Goal: Transaction & Acquisition: Purchase product/service

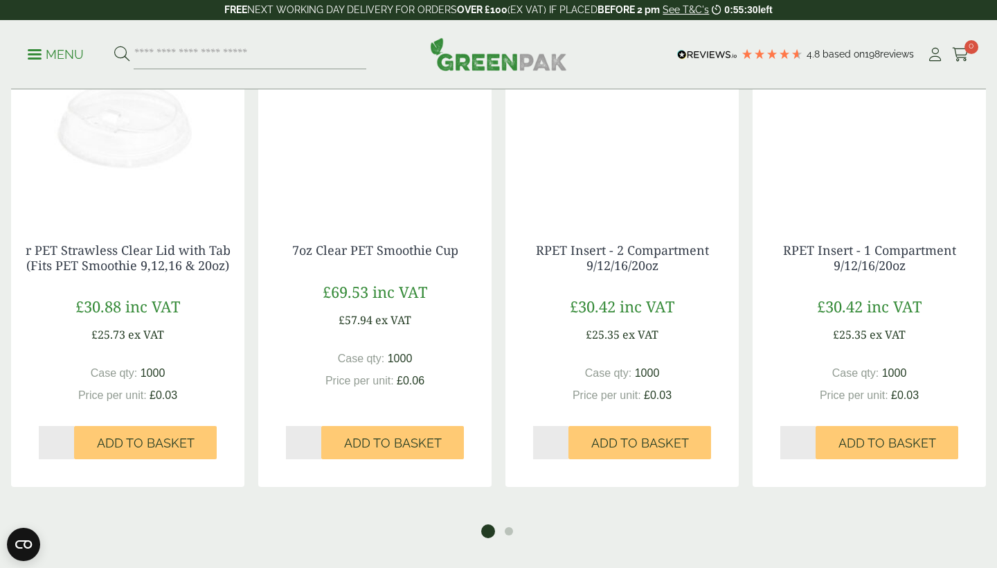
scroll to position [2187, 0]
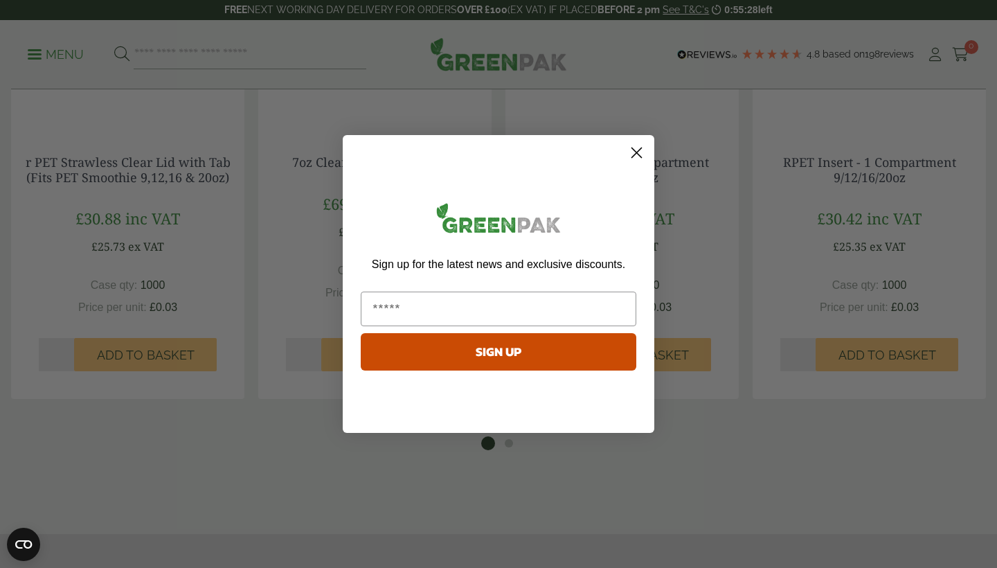
click at [640, 155] on circle "Close dialog" at bounding box center [636, 152] width 23 height 23
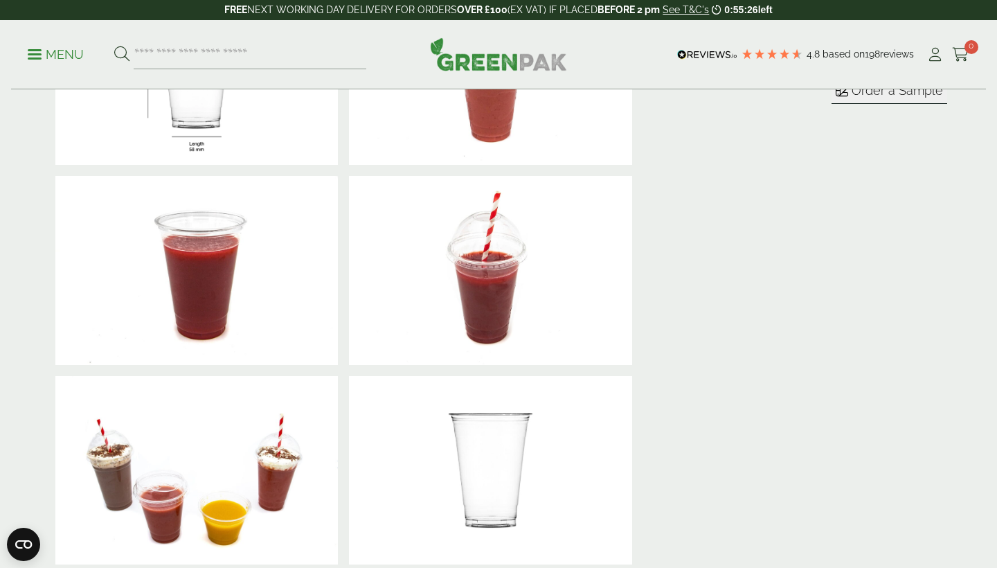
scroll to position [194, 0]
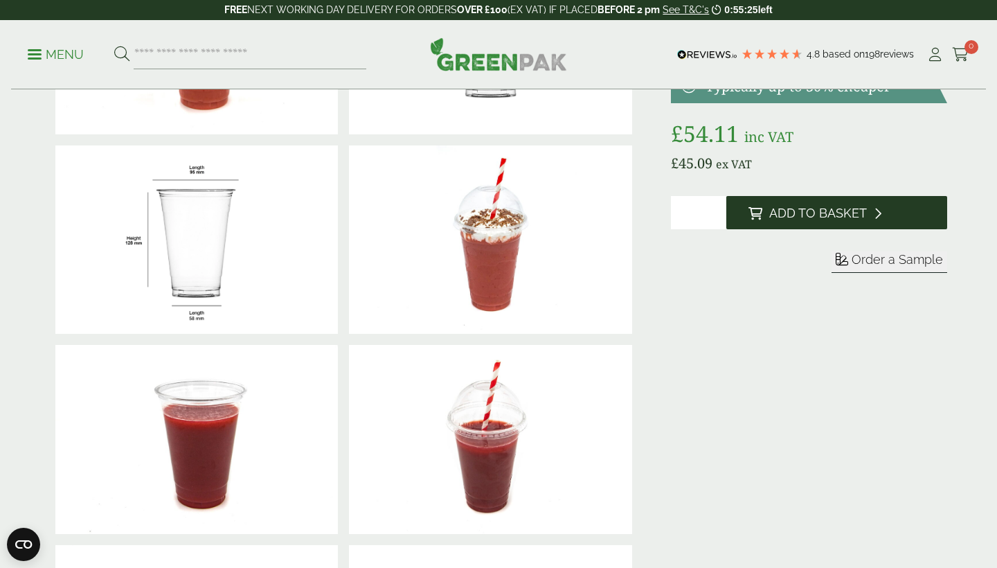
click at [757, 207] on icon at bounding box center [755, 213] width 14 height 12
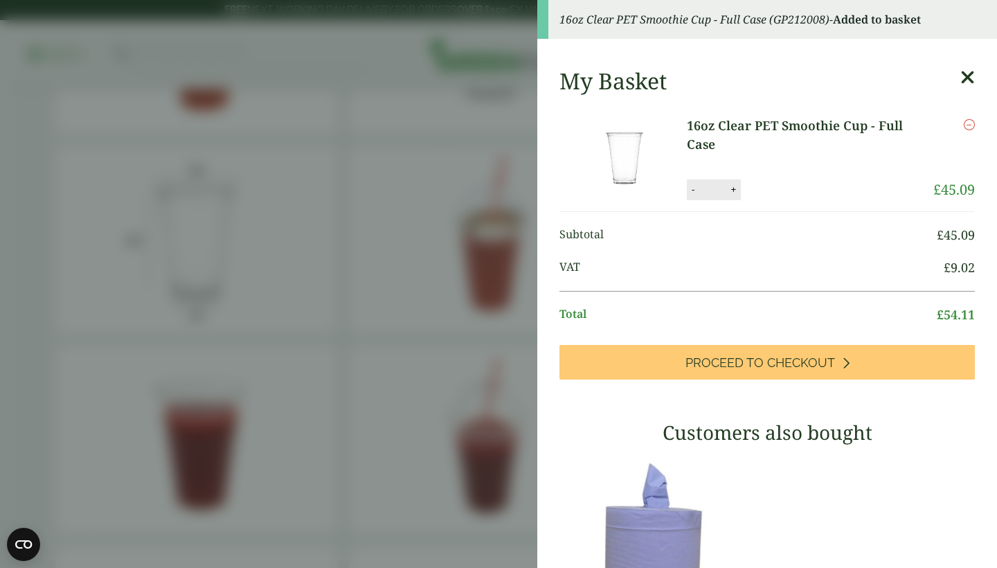
click at [969, 77] on icon at bounding box center [967, 77] width 15 height 19
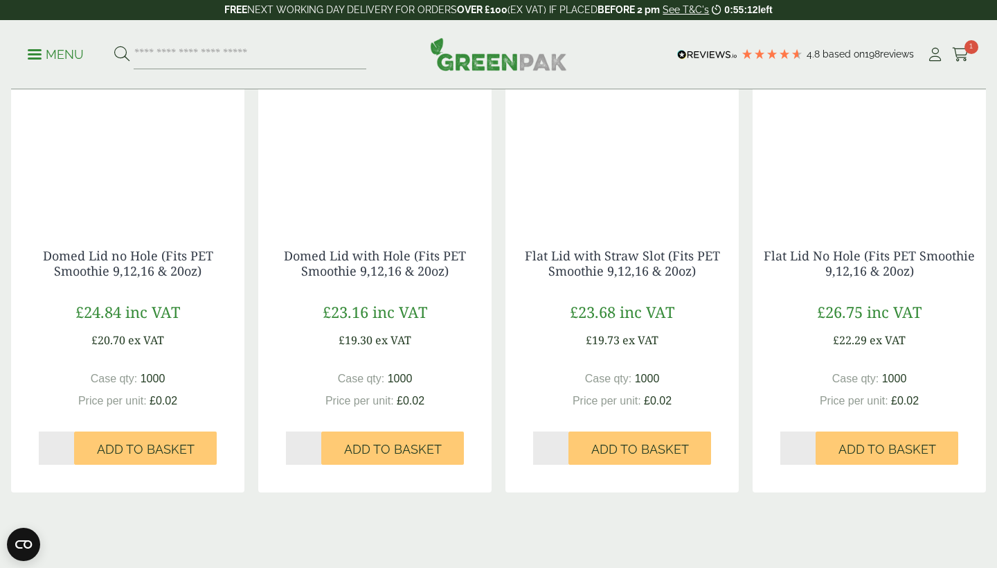
scroll to position [1540, 0]
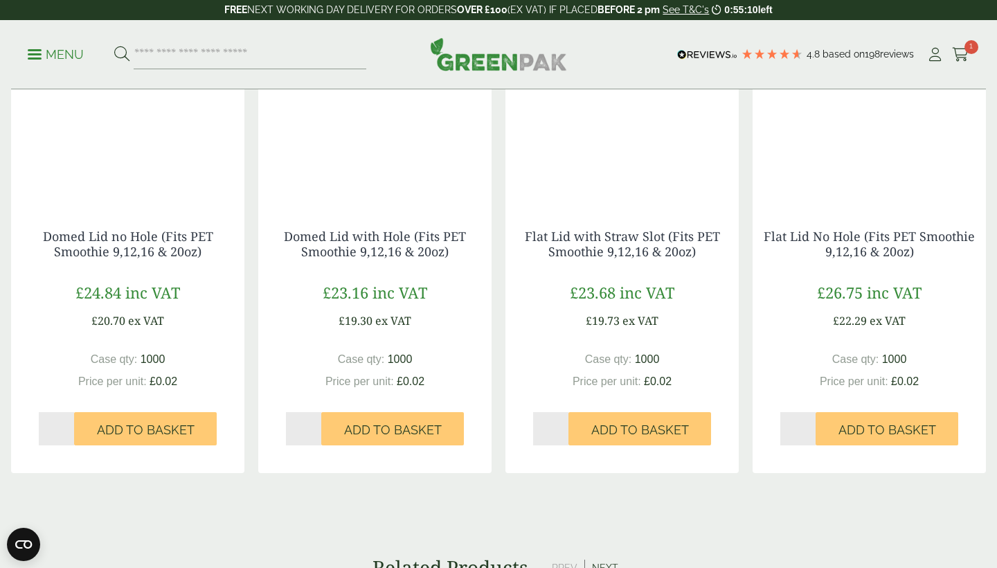
click at [456, 62] on img at bounding box center [498, 53] width 137 height 33
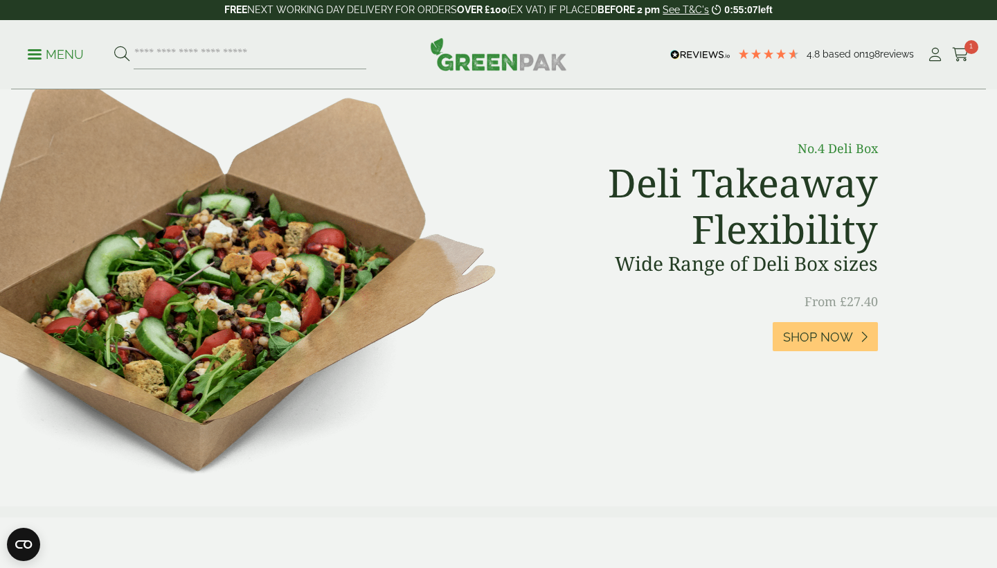
click at [48, 54] on p "Menu" at bounding box center [56, 54] width 56 height 17
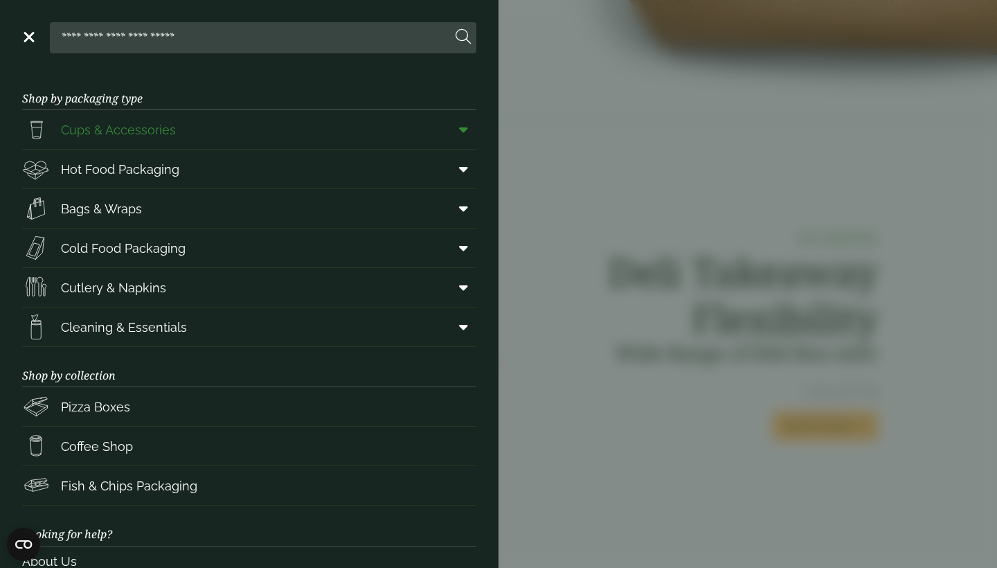
click at [192, 129] on link "Cups & Accessories" at bounding box center [249, 129] width 454 height 39
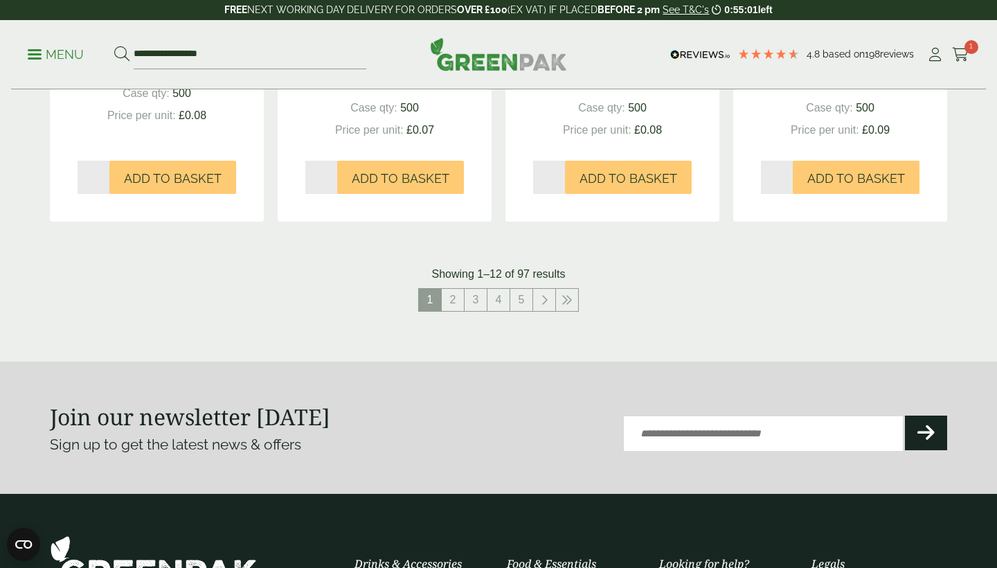
scroll to position [1394, 0]
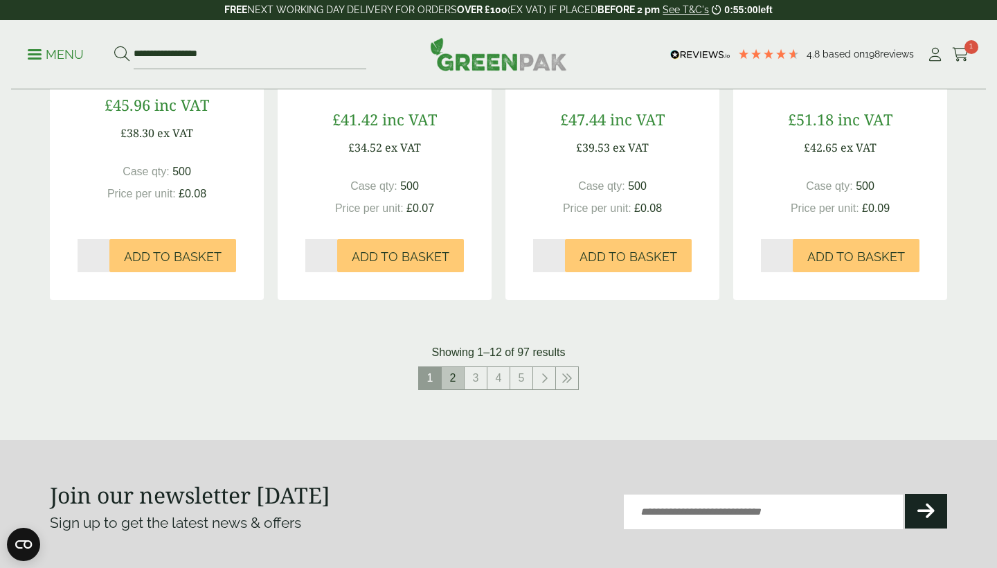
click at [451, 372] on link "2" at bounding box center [453, 378] width 22 height 22
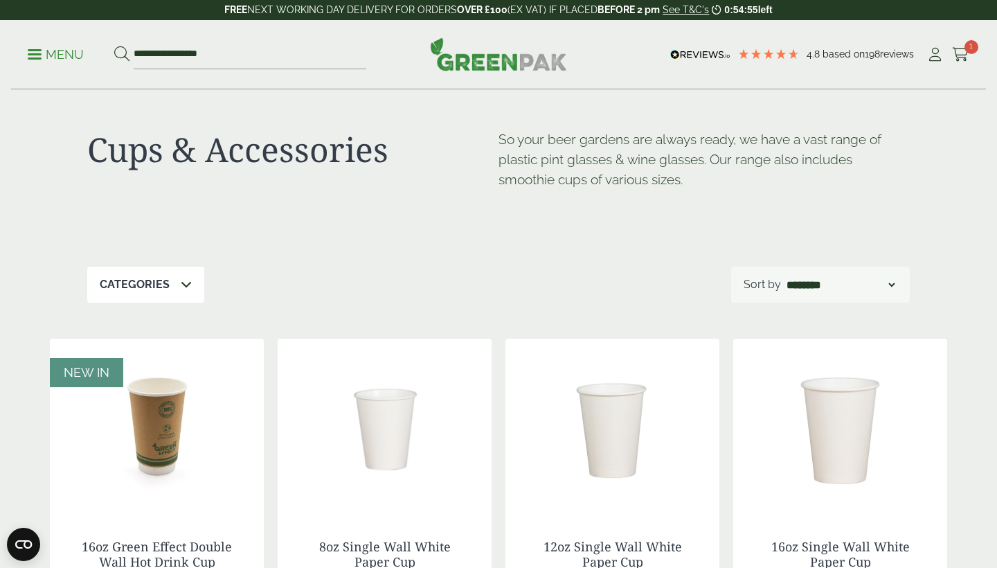
scroll to position [11, 0]
click at [150, 291] on div "Categories" at bounding box center [145, 282] width 117 height 36
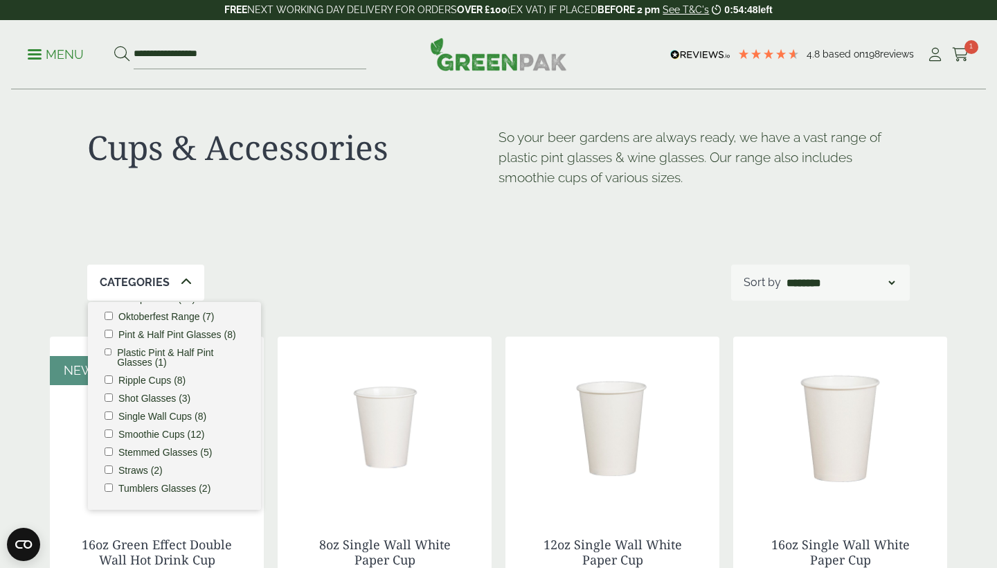
scroll to position [26, 0]
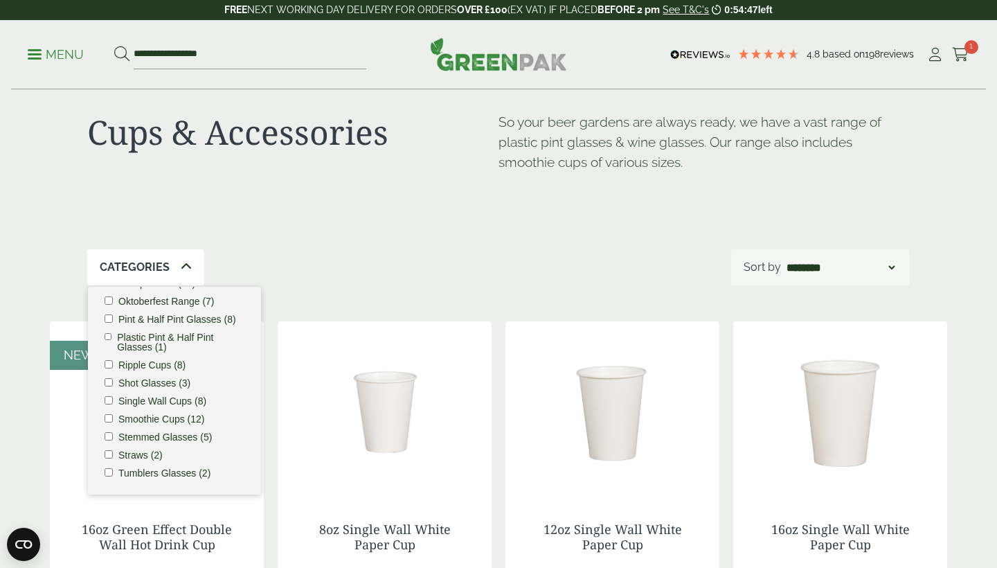
click at [369, 249] on div "Categories Carafes & Jugs (3) Carry Packs (4) Coca Cola Cups (5) Cups & Accesso…" at bounding box center [498, 267] width 822 height 36
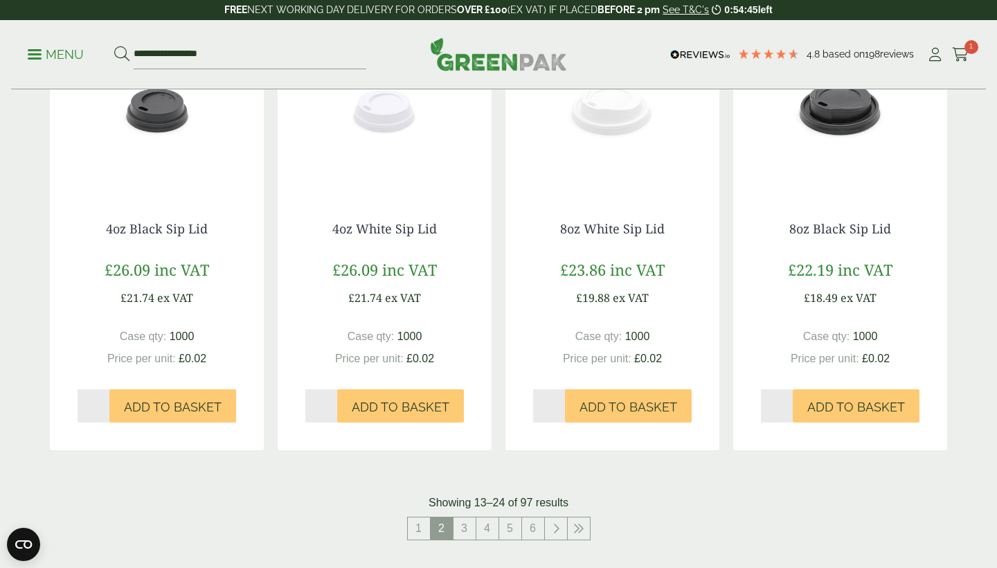
scroll to position [1281, 0]
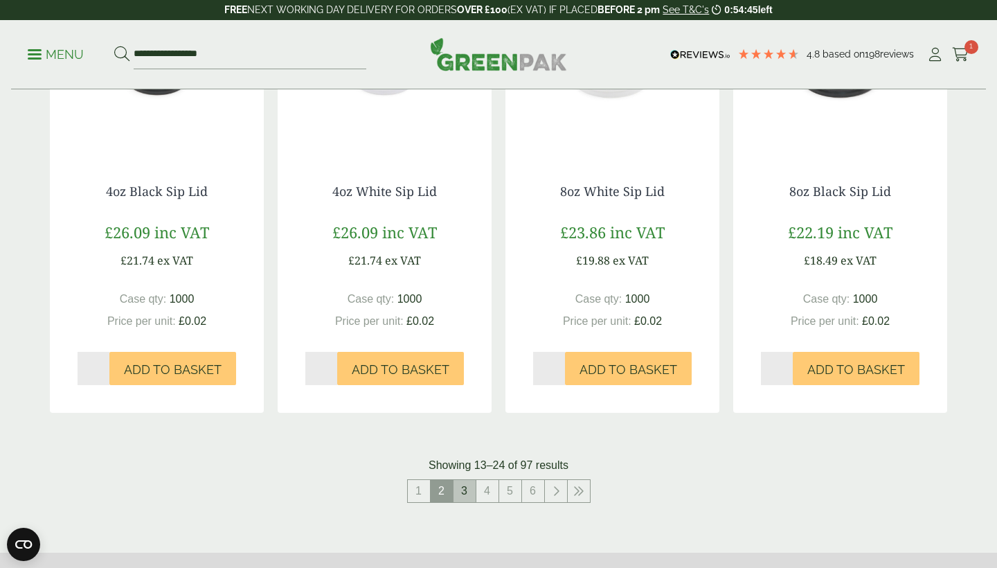
click at [467, 489] on link "3" at bounding box center [464, 491] width 22 height 22
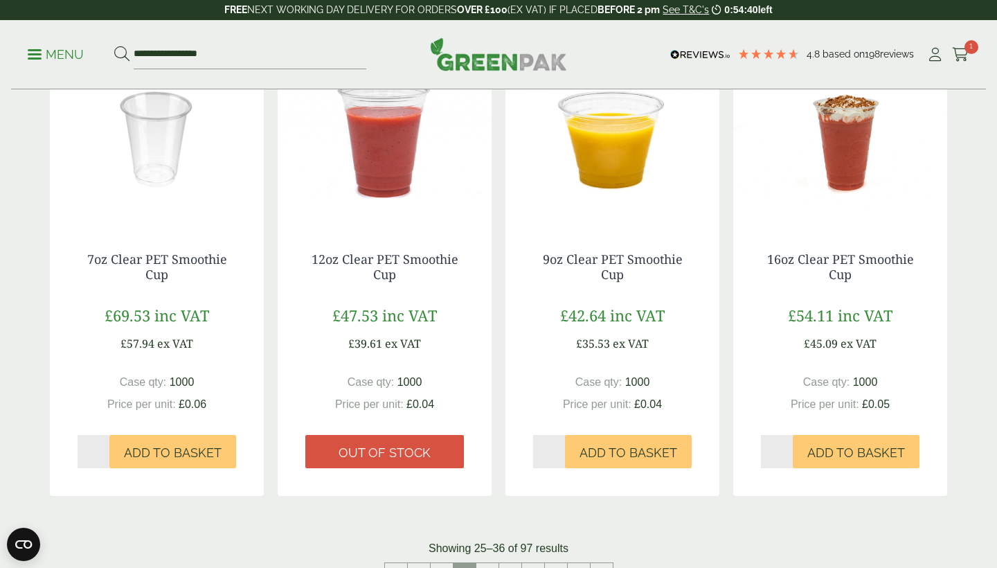
scroll to position [1263, 0]
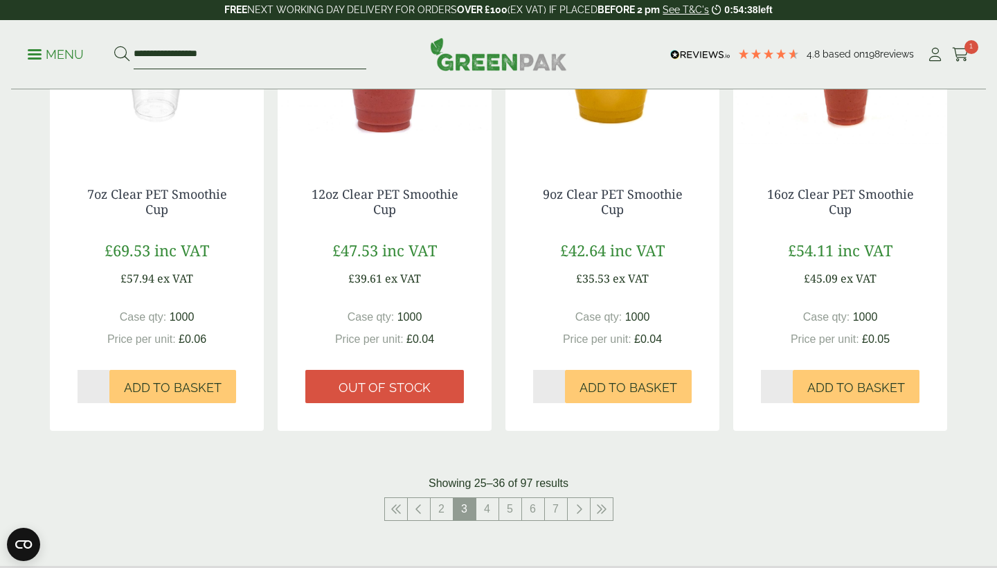
click at [219, 51] on input "**********" at bounding box center [250, 54] width 233 height 29
drag, startPoint x: 219, startPoint y: 52, endPoint x: 35, endPoint y: 49, distance: 184.9
click at [35, 49] on ul "**********" at bounding box center [197, 54] width 339 height 29
type input "****"
click at [121, 54] on button at bounding box center [121, 55] width 15 height 18
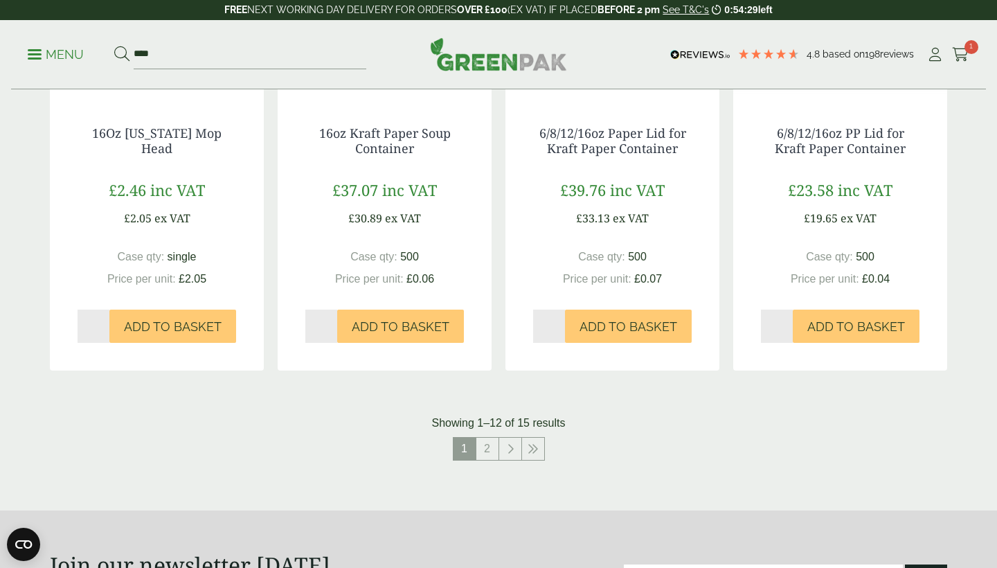
scroll to position [1454, 0]
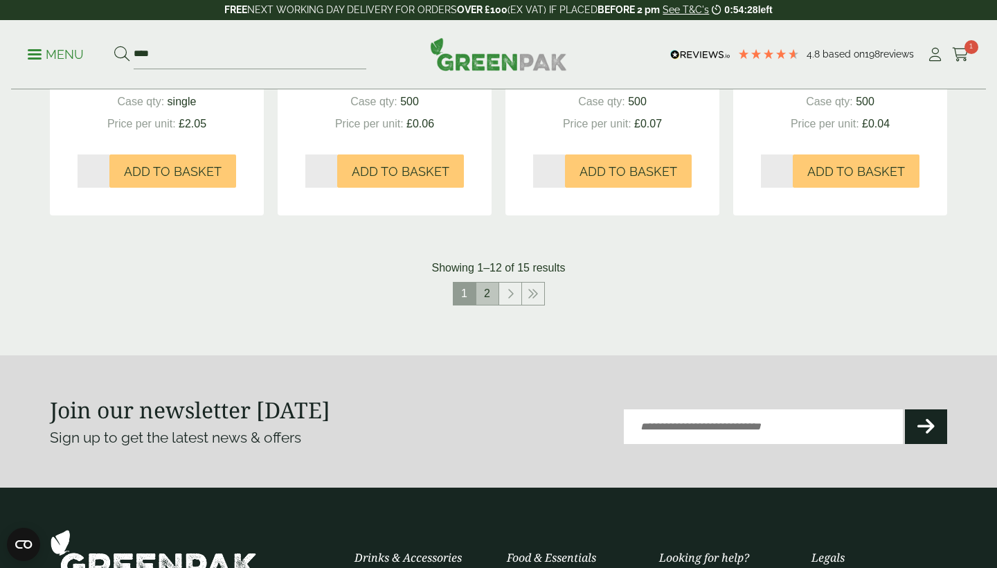
click at [483, 291] on link "2" at bounding box center [487, 293] width 22 height 22
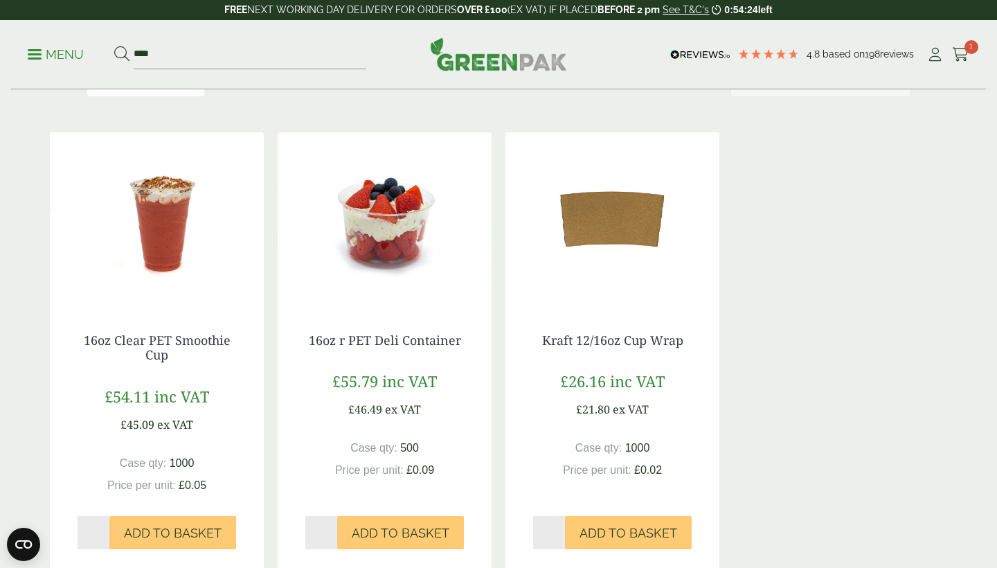
scroll to position [231, 0]
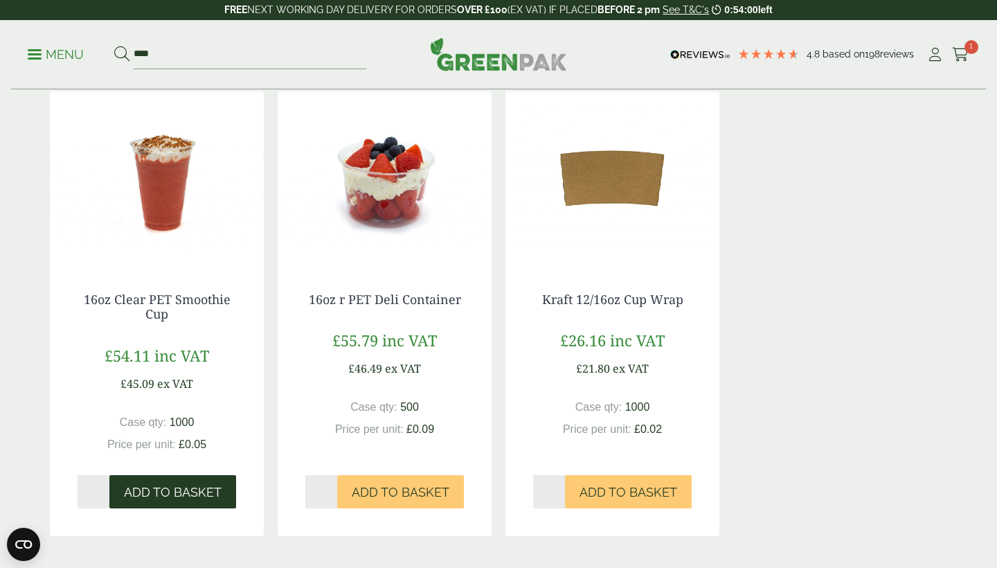
click at [155, 489] on span "Add to Basket" at bounding box center [173, 492] width 98 height 15
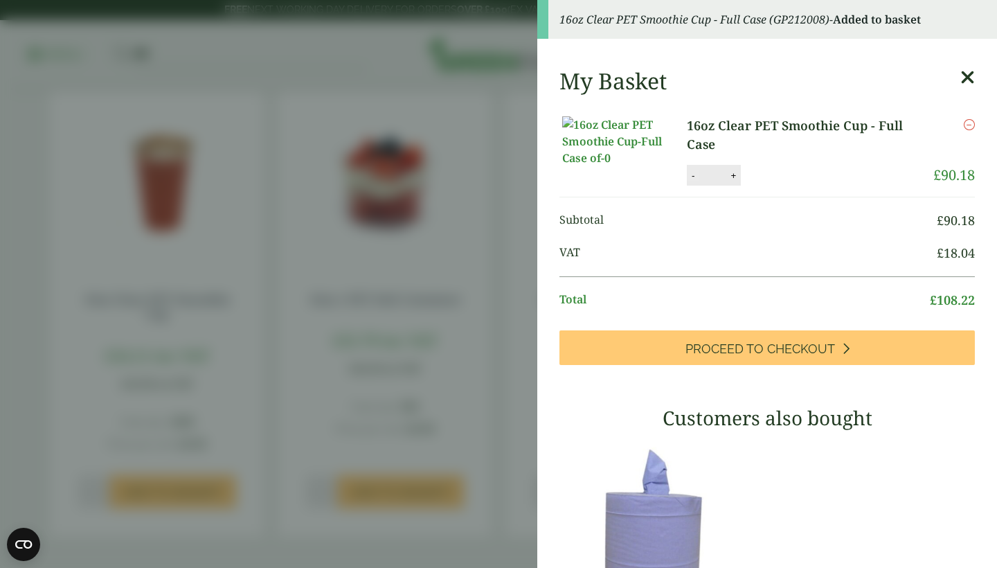
click at [695, 181] on button "-" at bounding box center [692, 176] width 11 height 12
type input "*"
click at [792, 186] on button "Update" at bounding box center [778, 175] width 69 height 21
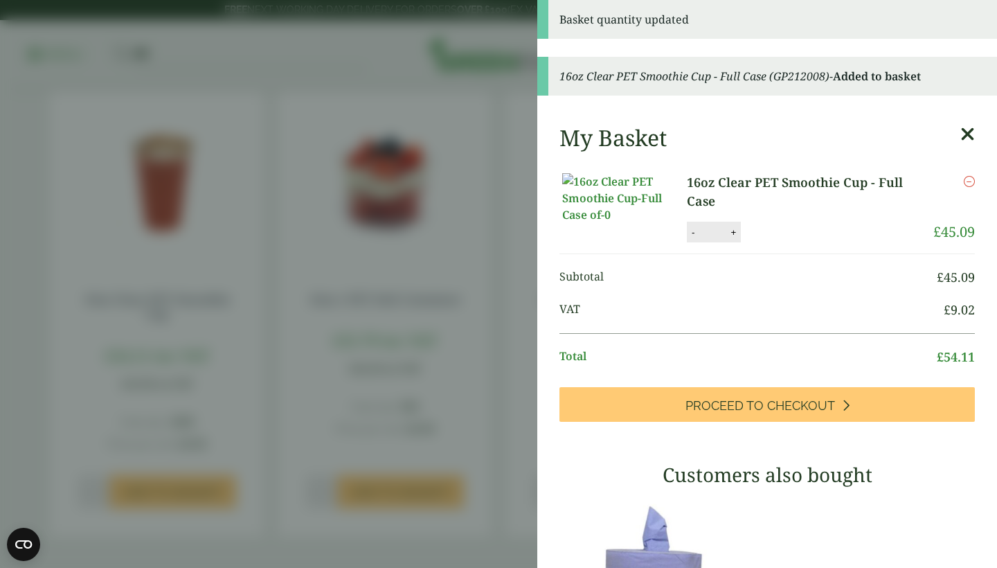
click at [477, 255] on aside "Basket quantity updated 16oz Clear PET Smoothie Cup - Full Case (GP212008) - Ad…" at bounding box center [498, 284] width 997 height 568
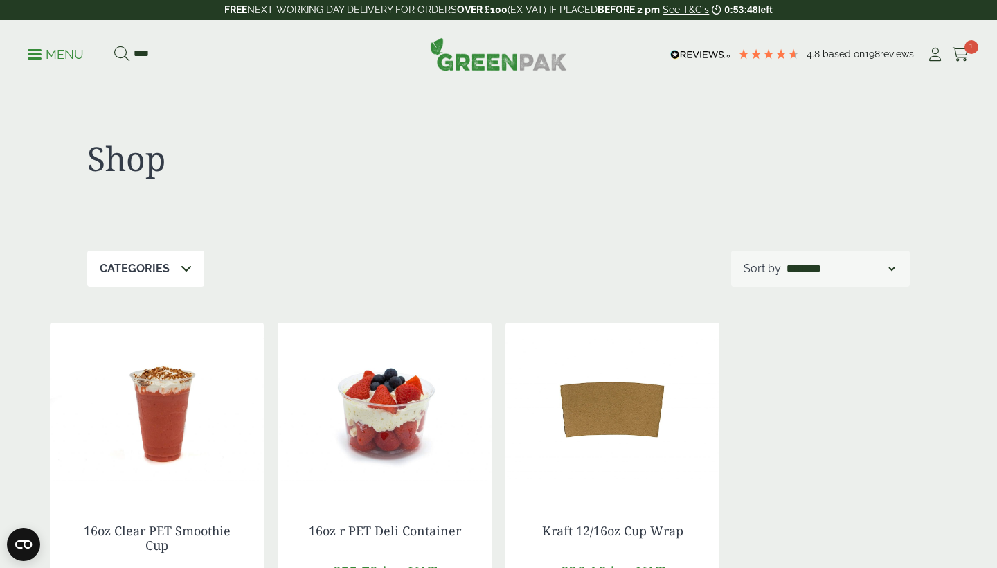
scroll to position [0, 0]
click at [210, 51] on input "****" at bounding box center [250, 54] width 233 height 29
type input "*"
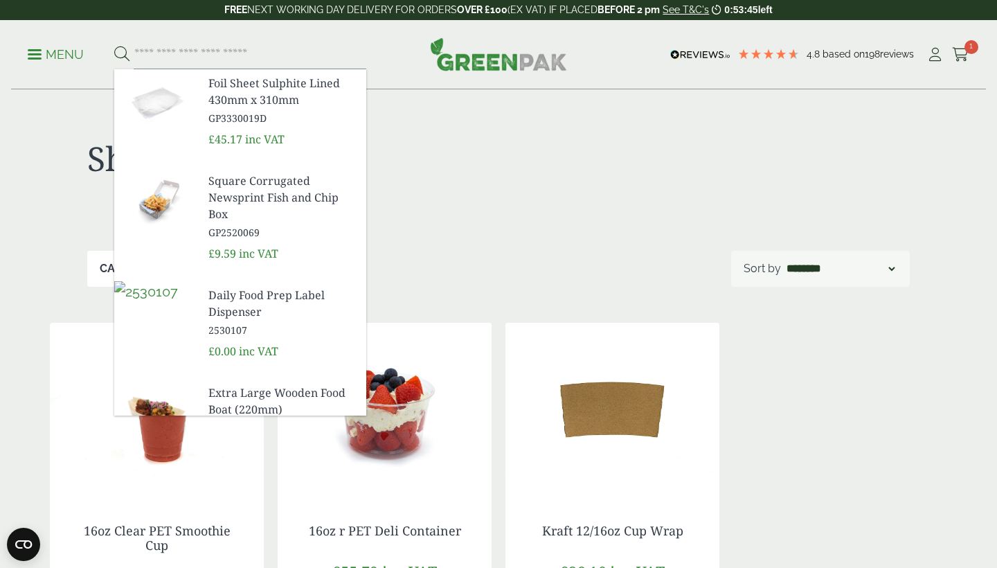
click at [22, 34] on div "Menu" at bounding box center [498, 54] width 975 height 69
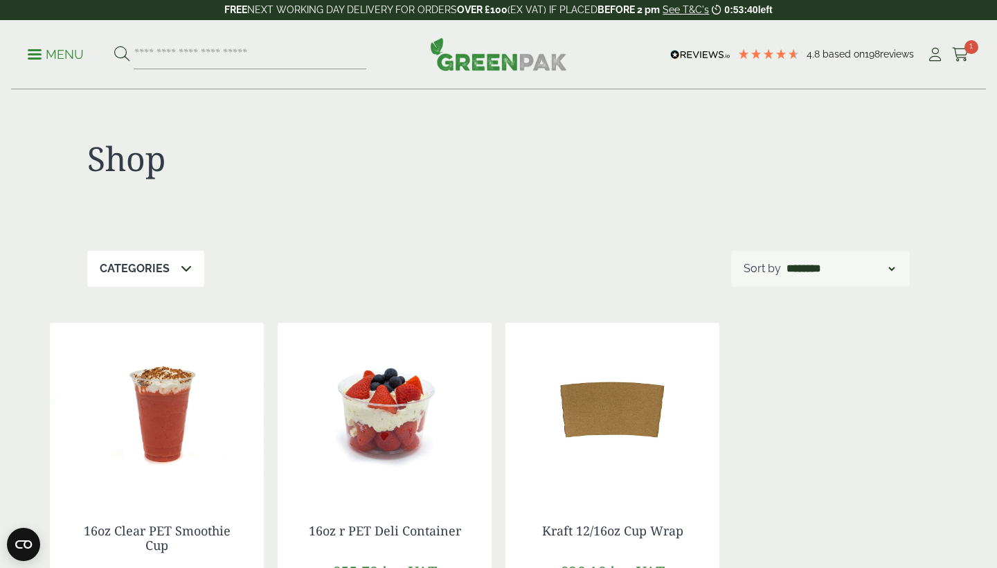
click at [33, 51] on p "Menu" at bounding box center [56, 54] width 56 height 17
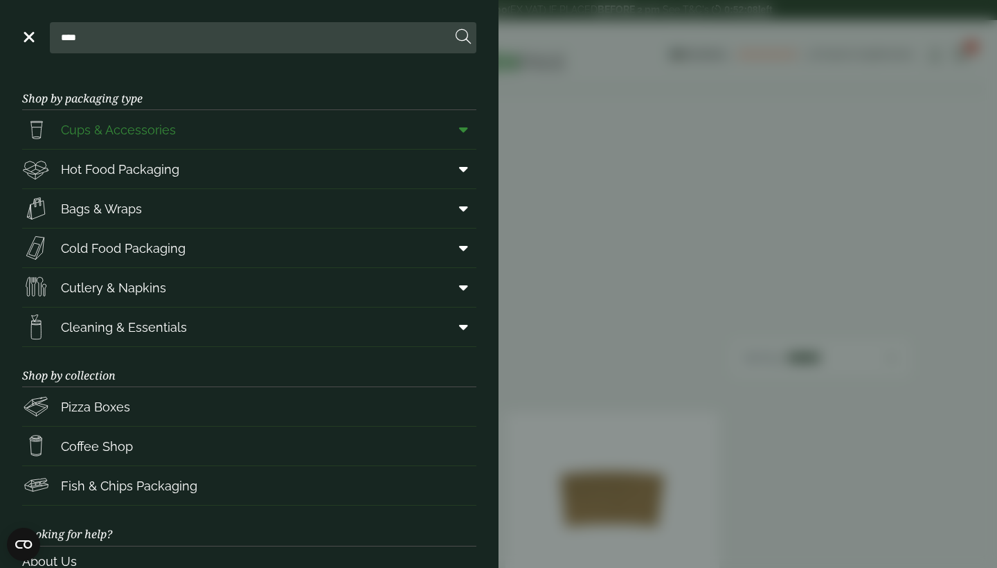
click at [172, 141] on span "Cups & Accessories" at bounding box center [99, 130] width 154 height 28
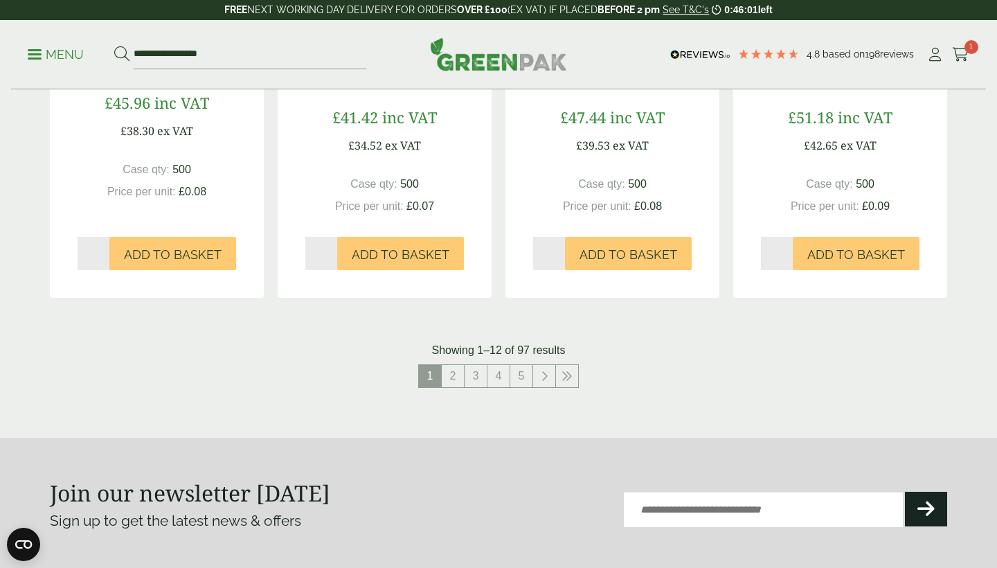
scroll to position [1498, 0]
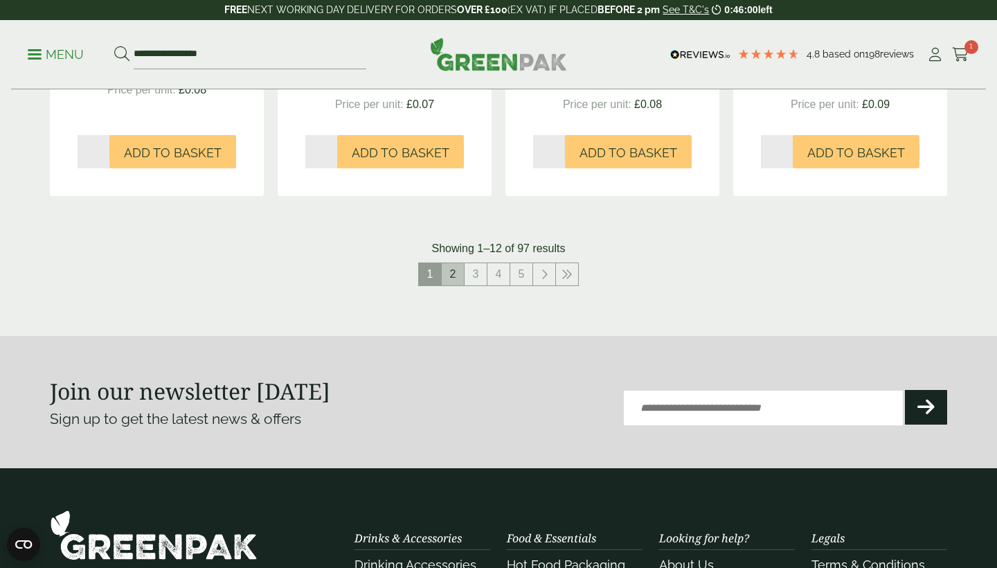
click at [449, 273] on link "2" at bounding box center [453, 274] width 22 height 22
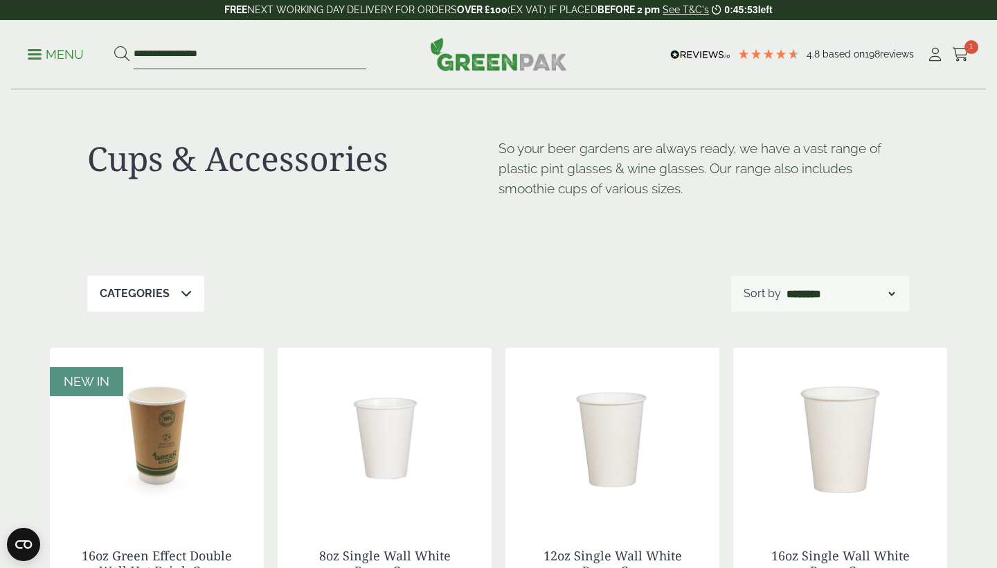
drag, startPoint x: 268, startPoint y: 62, endPoint x: 121, endPoint y: 69, distance: 146.9
click at [121, 69] on div "**********" at bounding box center [498, 54] width 975 height 69
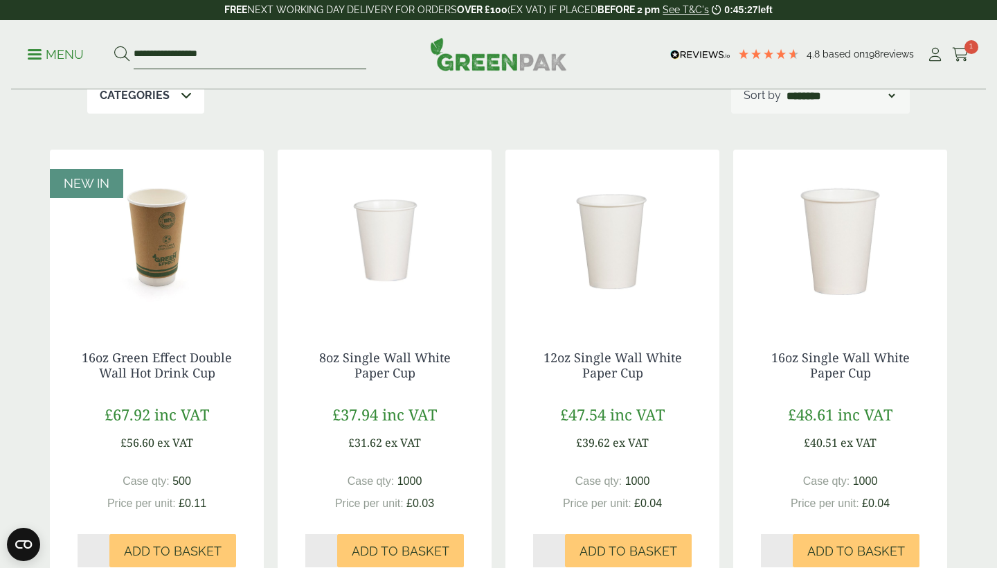
click at [251, 55] on input "**********" at bounding box center [250, 54] width 233 height 29
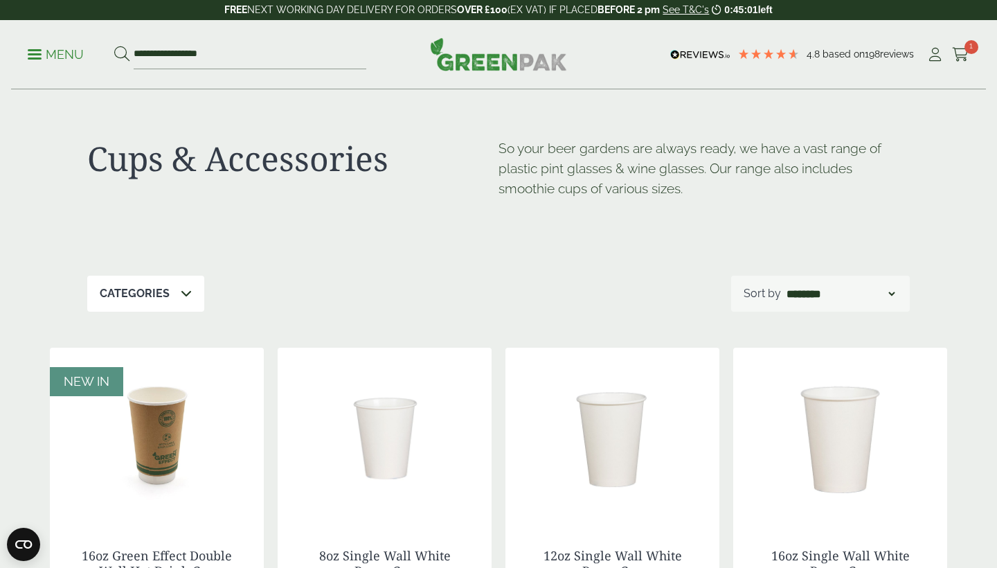
click at [471, 378] on img at bounding box center [385, 434] width 214 height 173
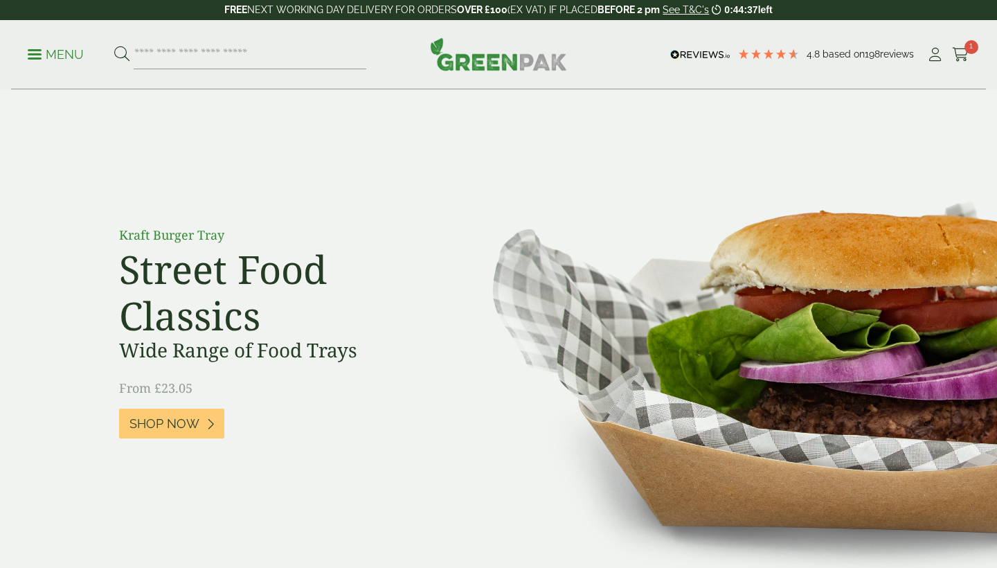
click at [56, 48] on p "Menu" at bounding box center [56, 54] width 56 height 17
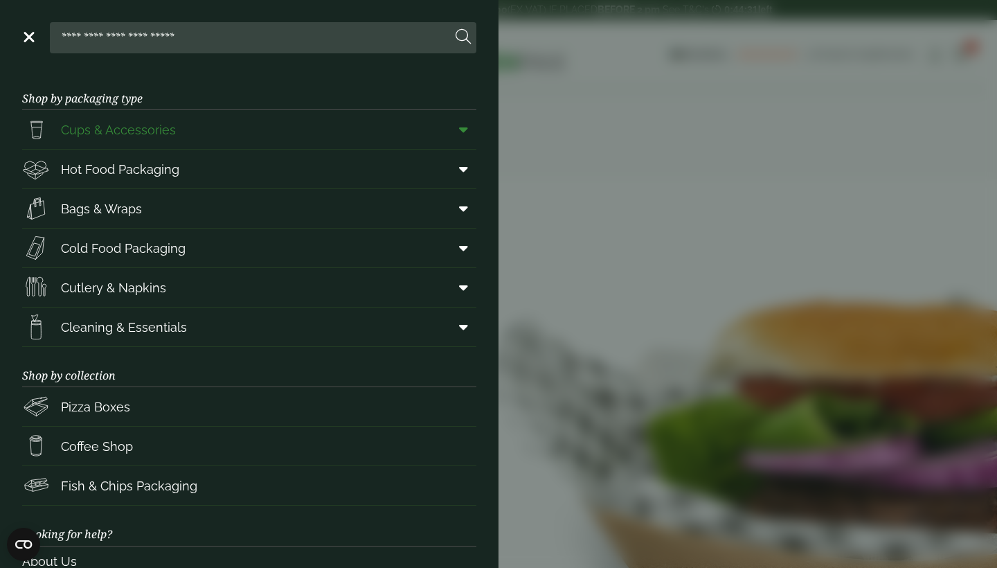
click at [195, 129] on link "Cups & Accessories" at bounding box center [249, 129] width 454 height 39
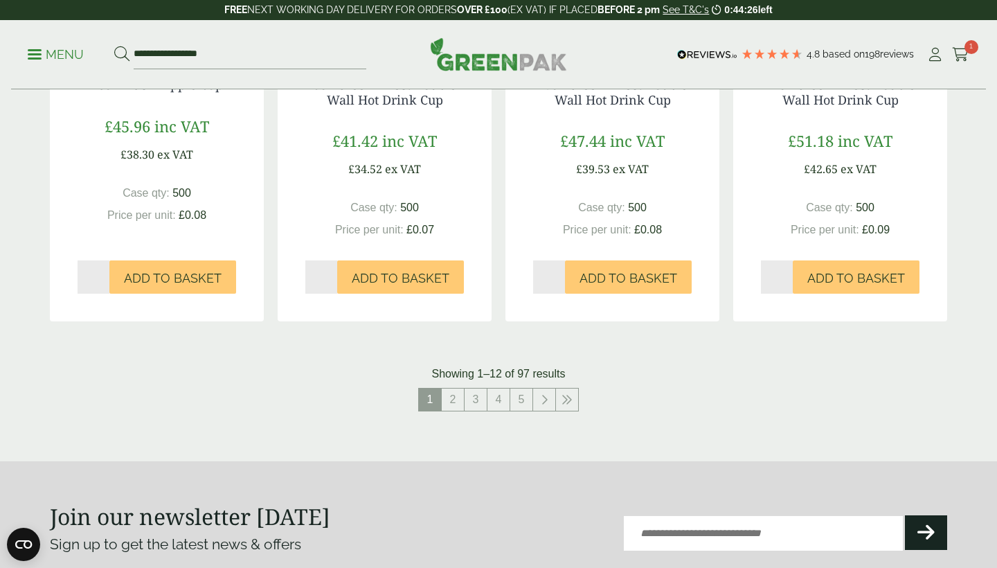
scroll to position [1321, 0]
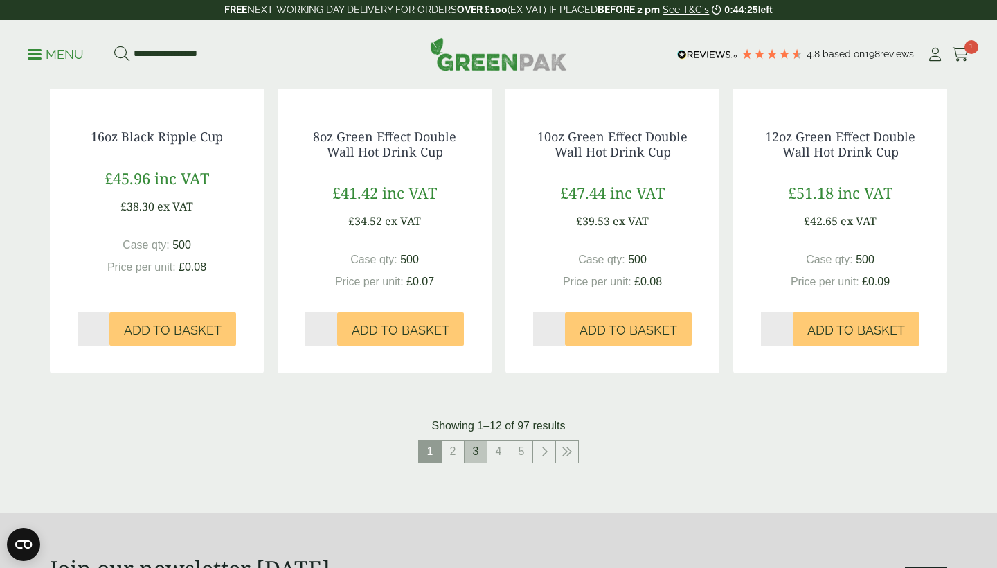
click at [485, 446] on link "3" at bounding box center [476, 451] width 22 height 22
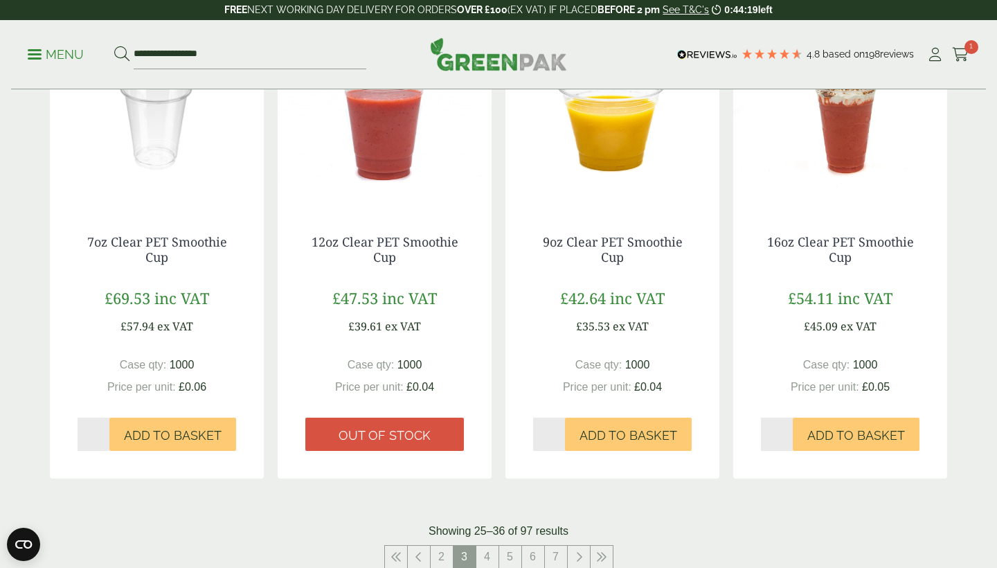
scroll to position [1262, 0]
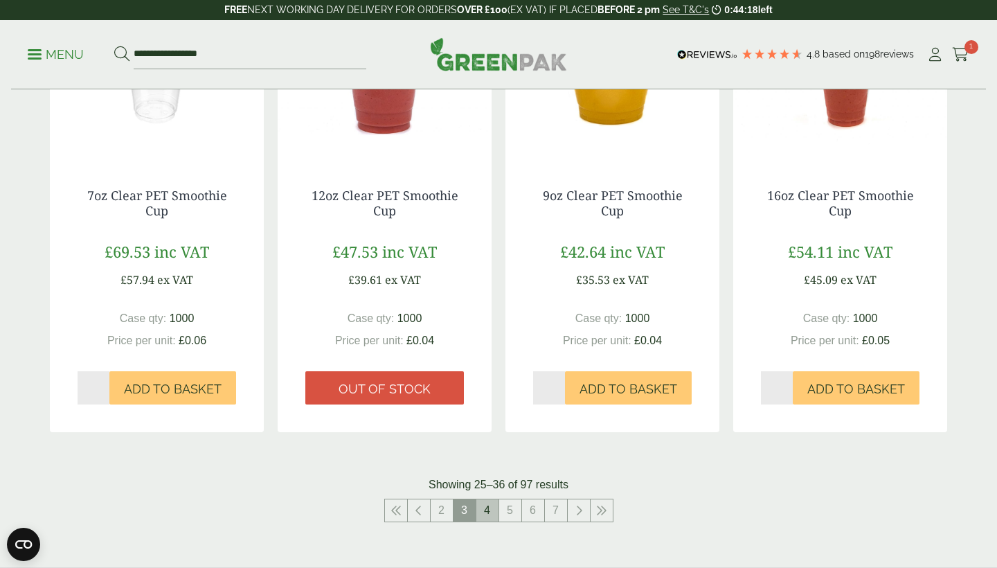
click at [489, 507] on link "4" at bounding box center [487, 510] width 22 height 22
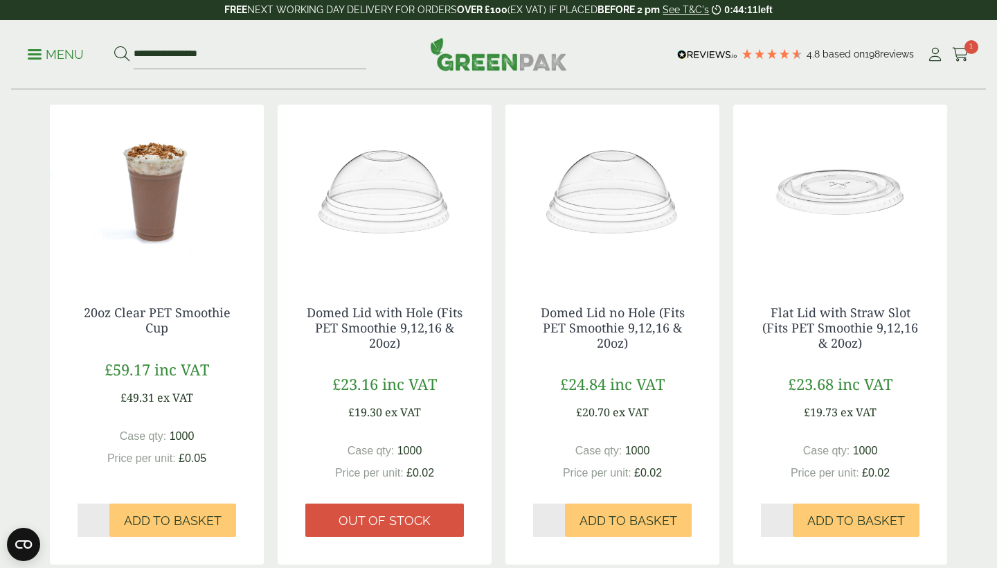
scroll to position [260, 0]
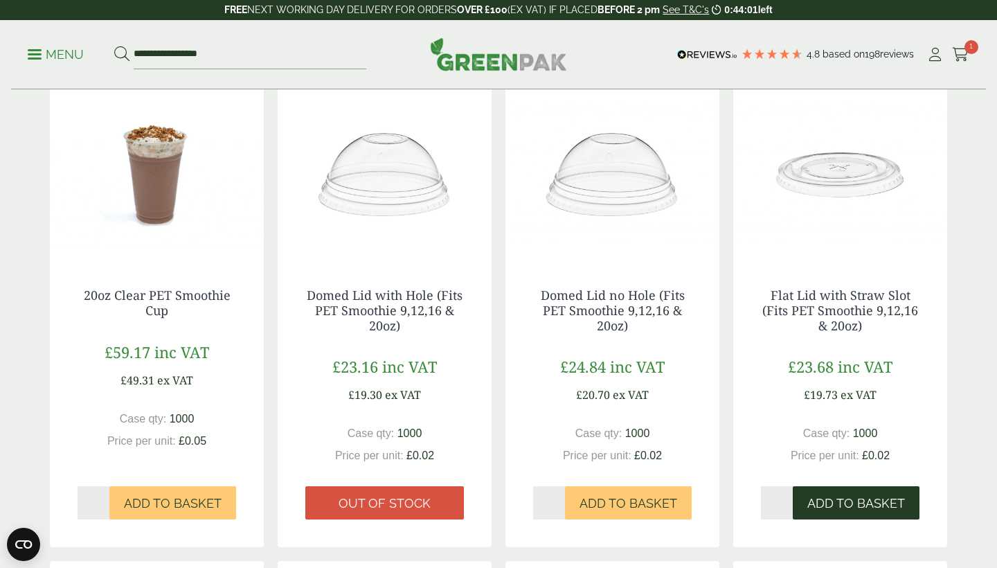
click at [852, 490] on button "Add to Basket" at bounding box center [856, 502] width 127 height 33
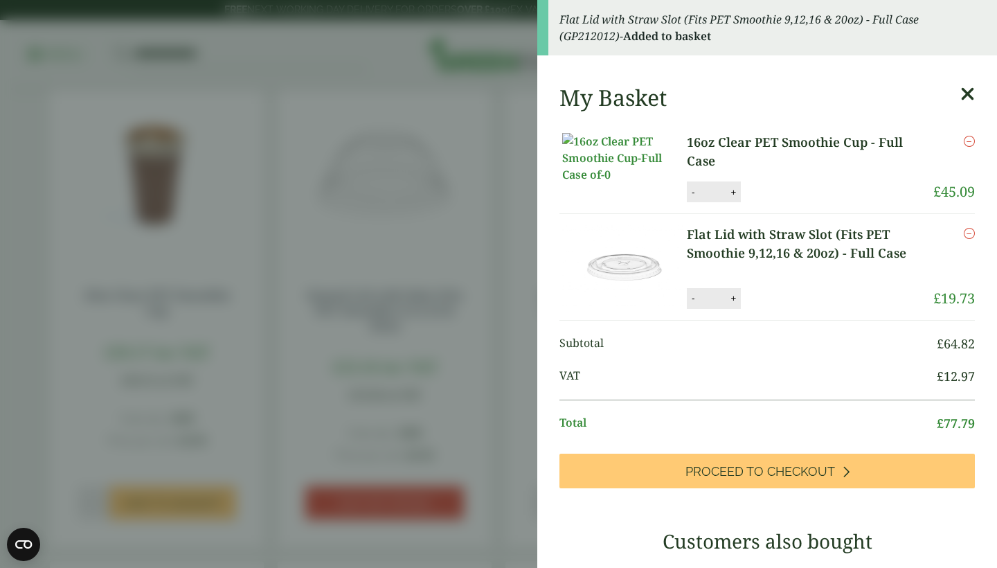
click at [496, 168] on aside "Flat Lid with Straw Slot (Fits PET Smoothie 9,12,16 & 20oz) - Full Case (GP2120…" at bounding box center [498, 284] width 997 height 568
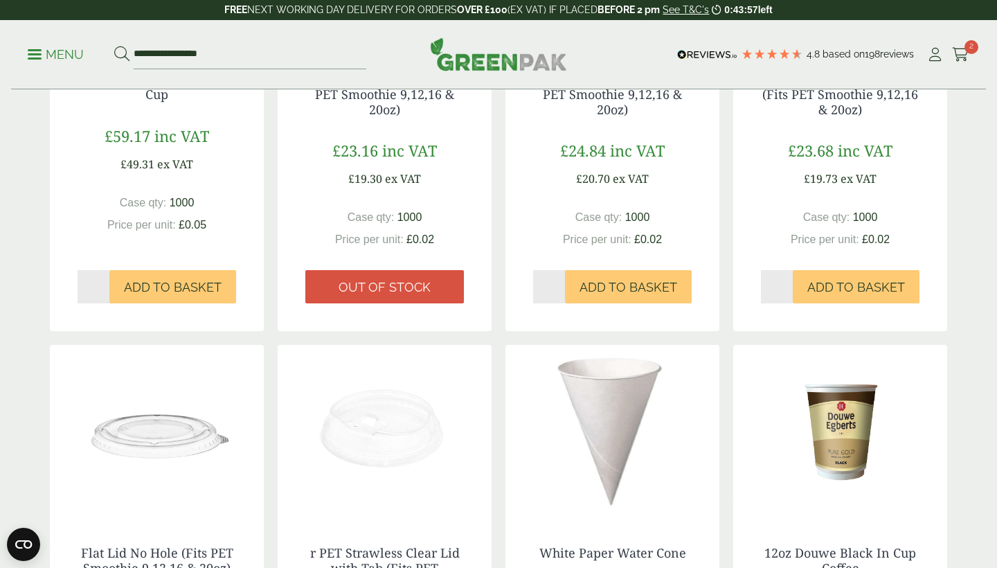
scroll to position [713, 0]
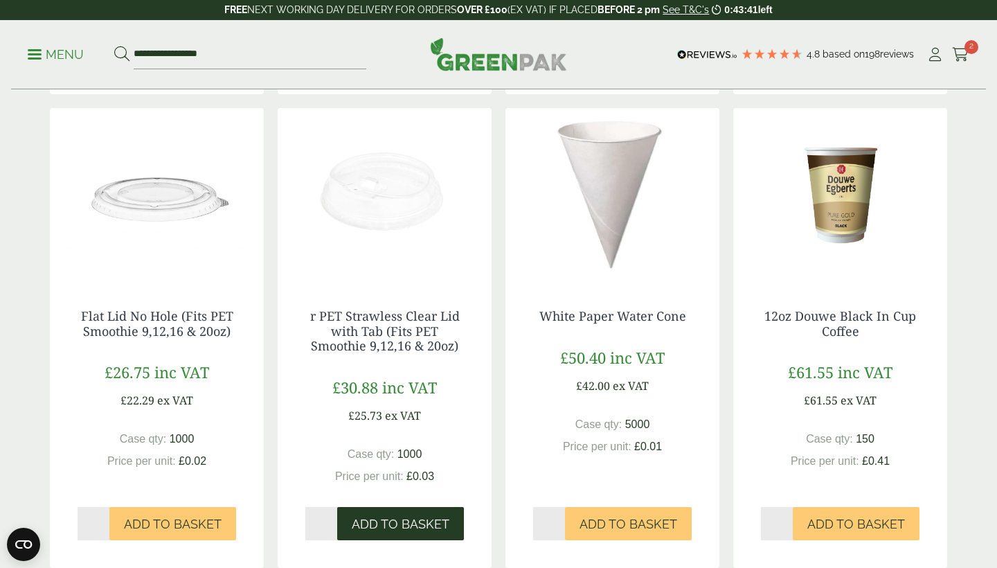
click at [398, 521] on span "Add to Basket" at bounding box center [401, 523] width 98 height 15
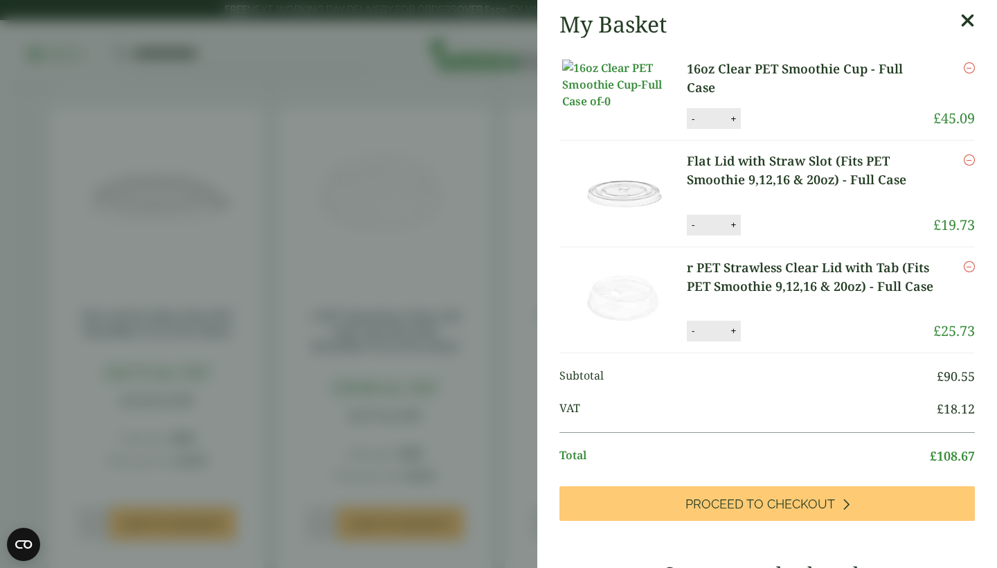
click at [415, 402] on aside "My Basket 16oz Clear PET Smoothie Cup - Full Case 16oz Clear PET Smoothie Cup -…" at bounding box center [498, 284] width 997 height 568
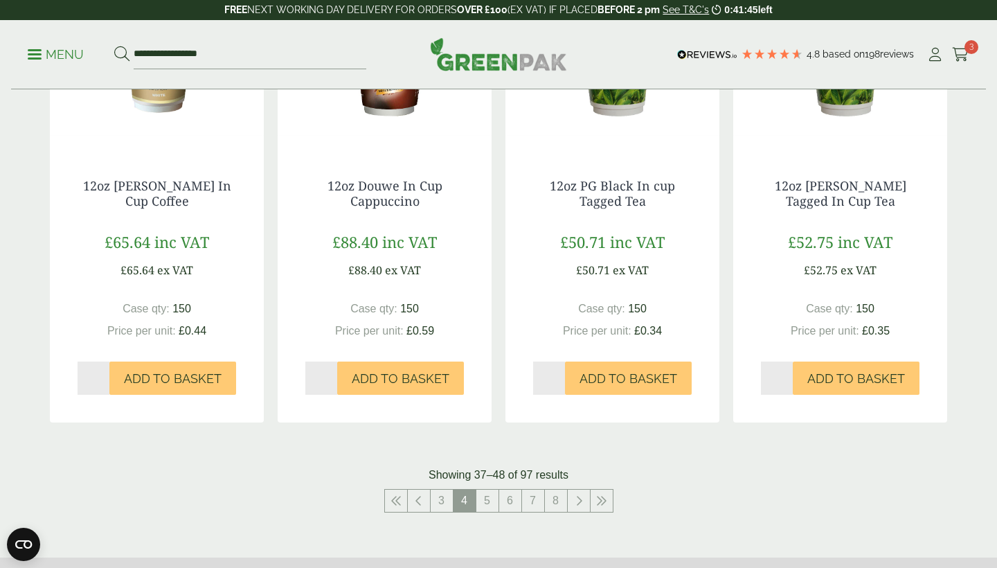
scroll to position [1347, 0]
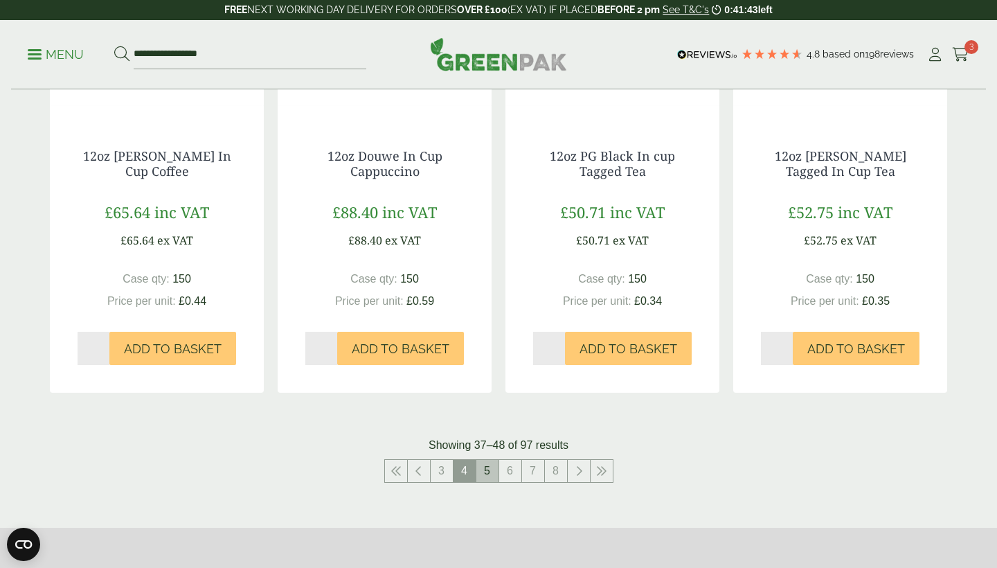
click at [489, 471] on link "5" at bounding box center [487, 471] width 22 height 22
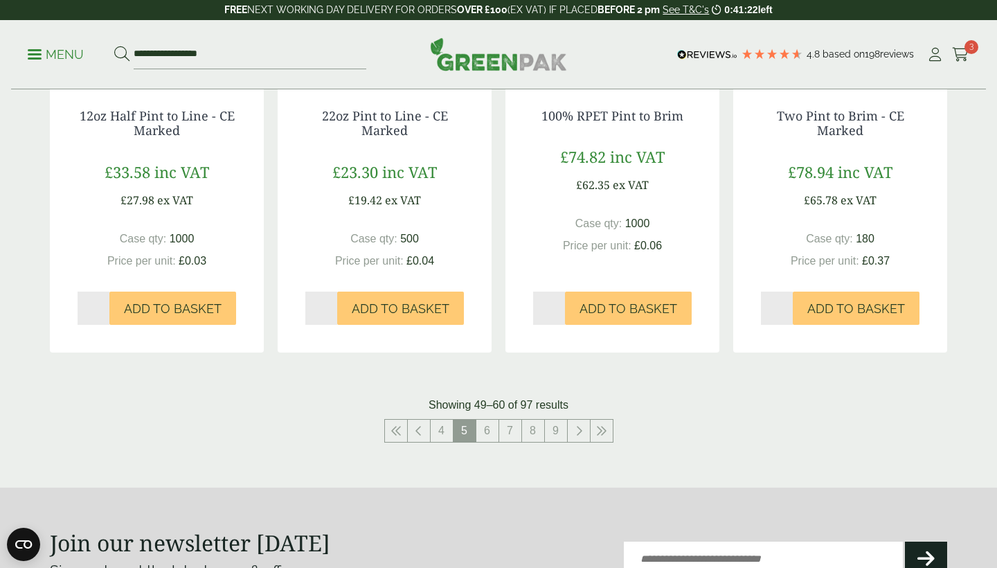
scroll to position [1315, 0]
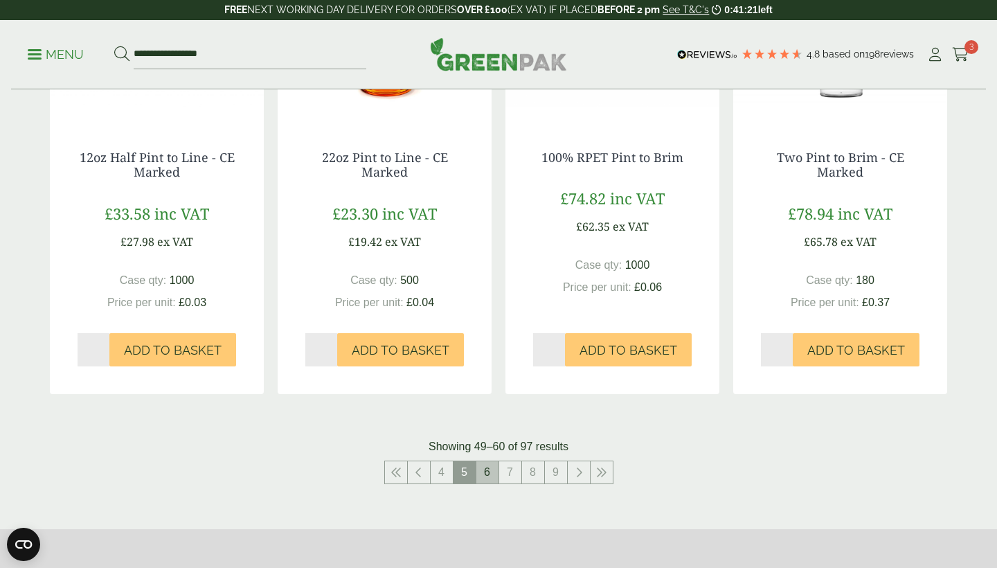
click at [485, 469] on link "6" at bounding box center [487, 472] width 22 height 22
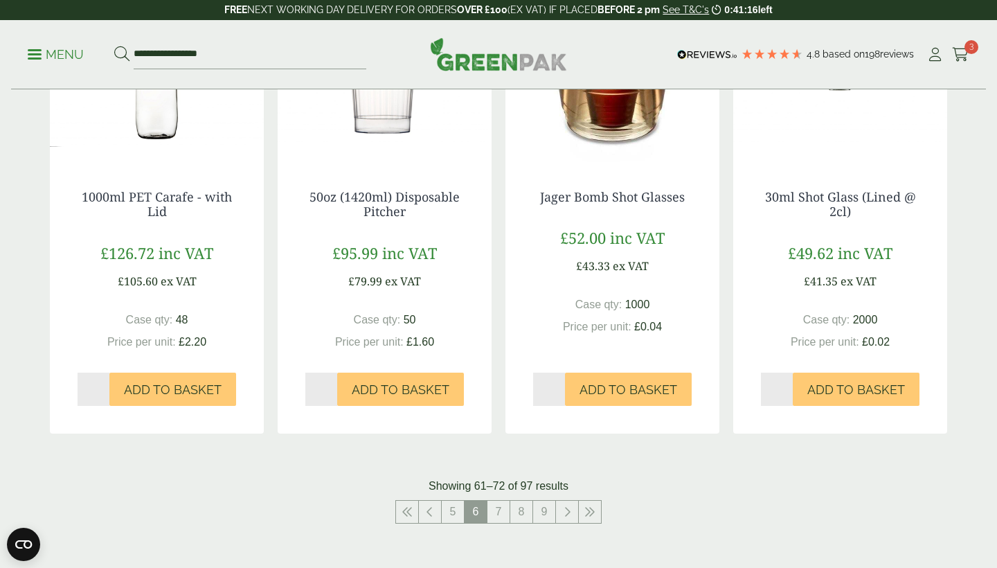
scroll to position [1435, 0]
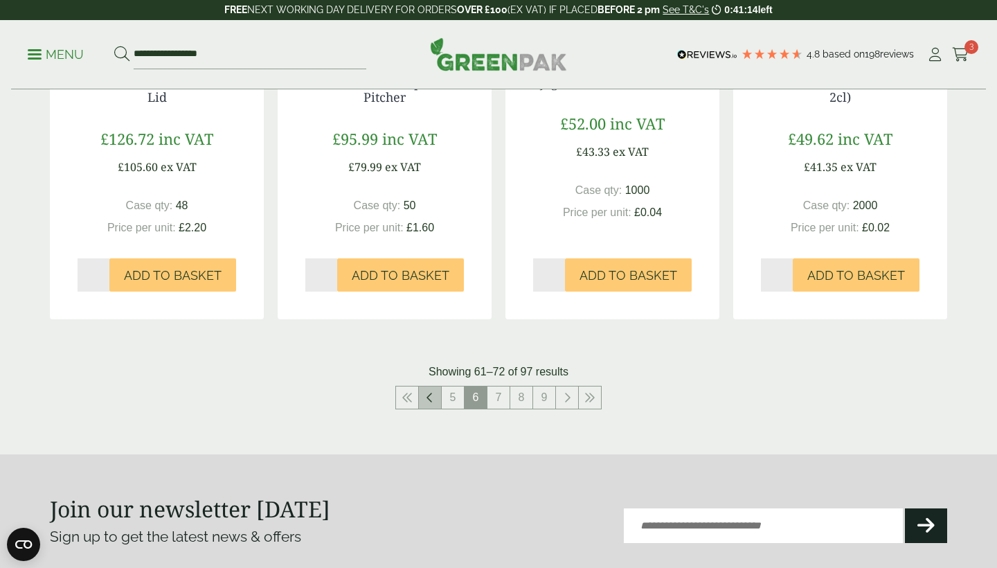
click at [435, 386] on link at bounding box center [430, 397] width 22 height 22
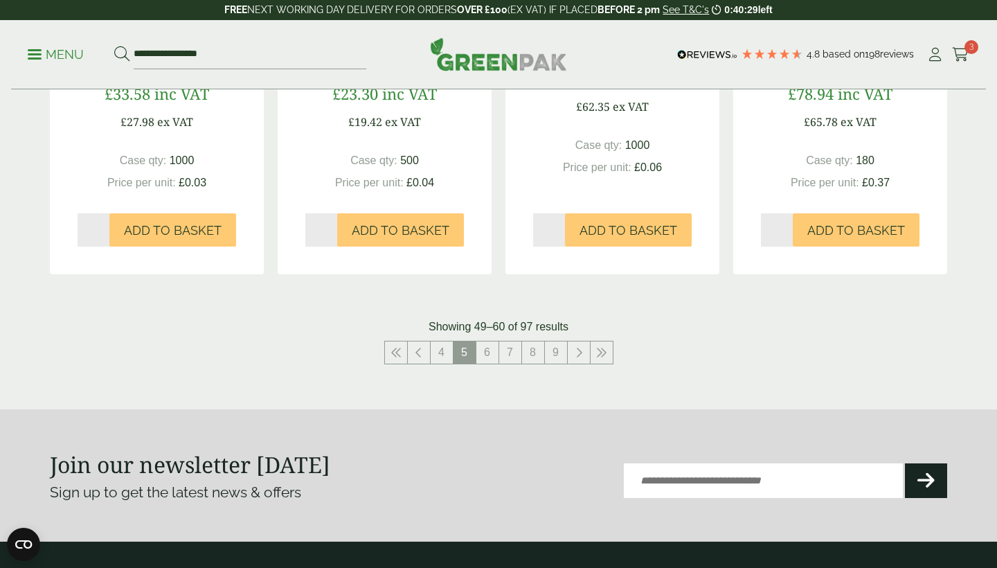
click at [964, 44] on li "Cart 3" at bounding box center [960, 54] width 17 height 21
click at [960, 50] on icon at bounding box center [960, 55] width 17 height 14
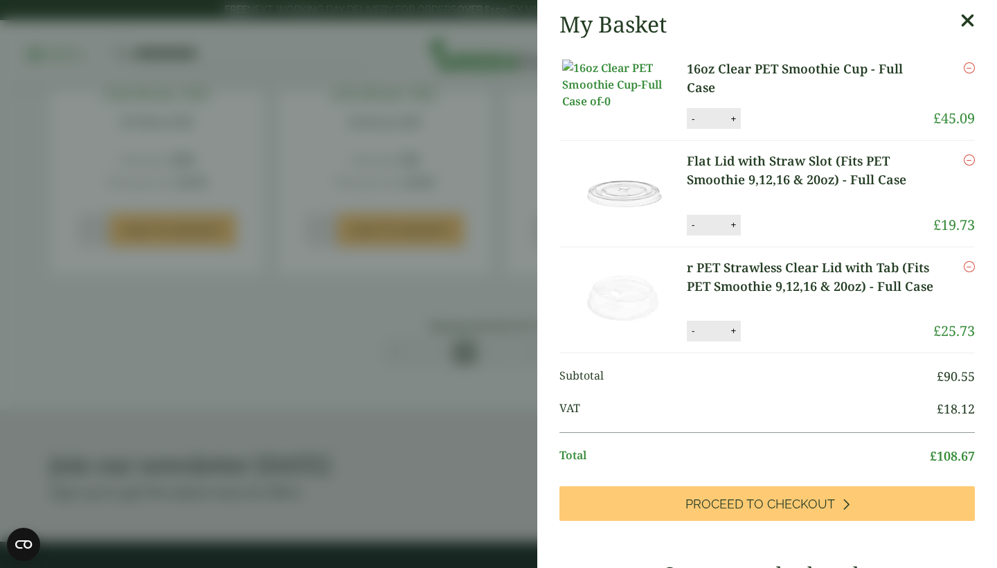
click at [789, 296] on link "r PET Strawless Clear Lid with Tab (Fits PET Smoothie 9,12,16 & 20oz) - Full Ca…" at bounding box center [810, 276] width 246 height 37
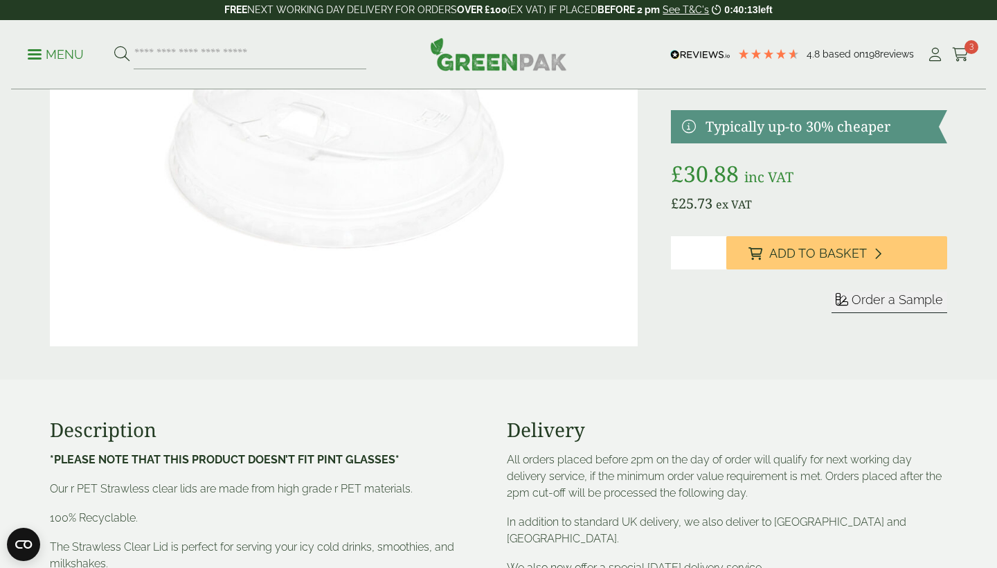
scroll to position [151, 0]
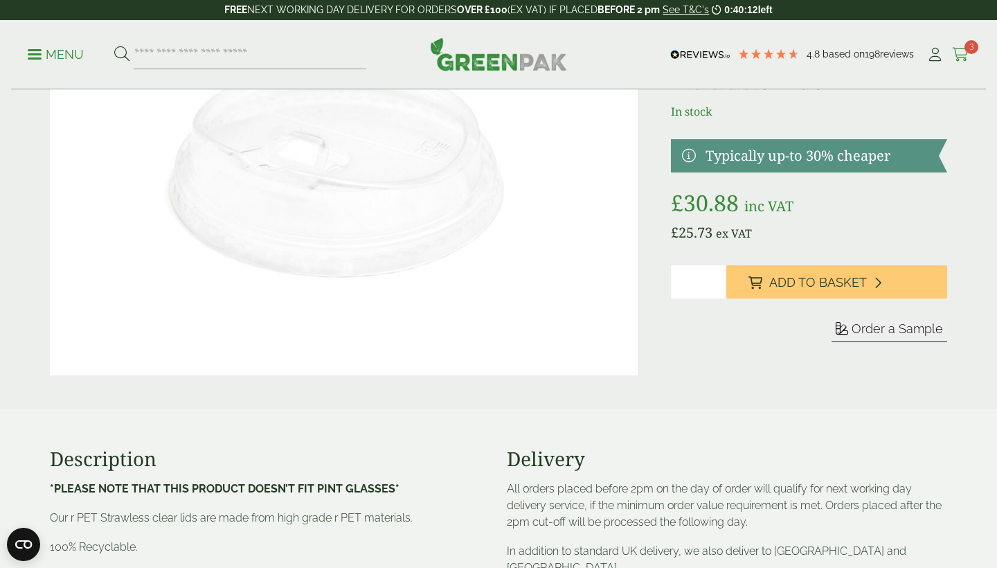
click at [966, 53] on icon at bounding box center [960, 55] width 17 height 14
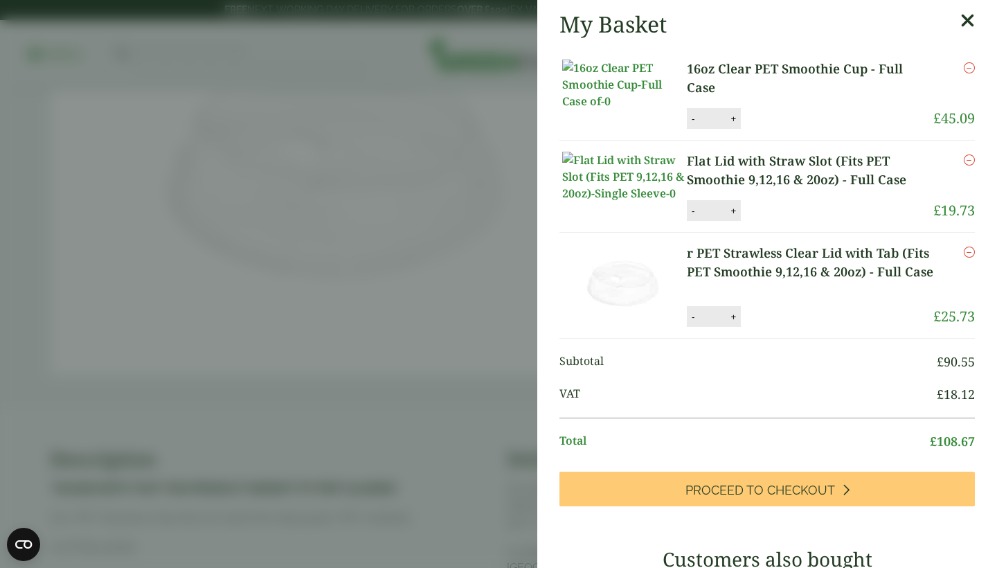
click at [827, 70] on link "16oz Clear PET Smoothie Cup - Full Case" at bounding box center [810, 78] width 246 height 37
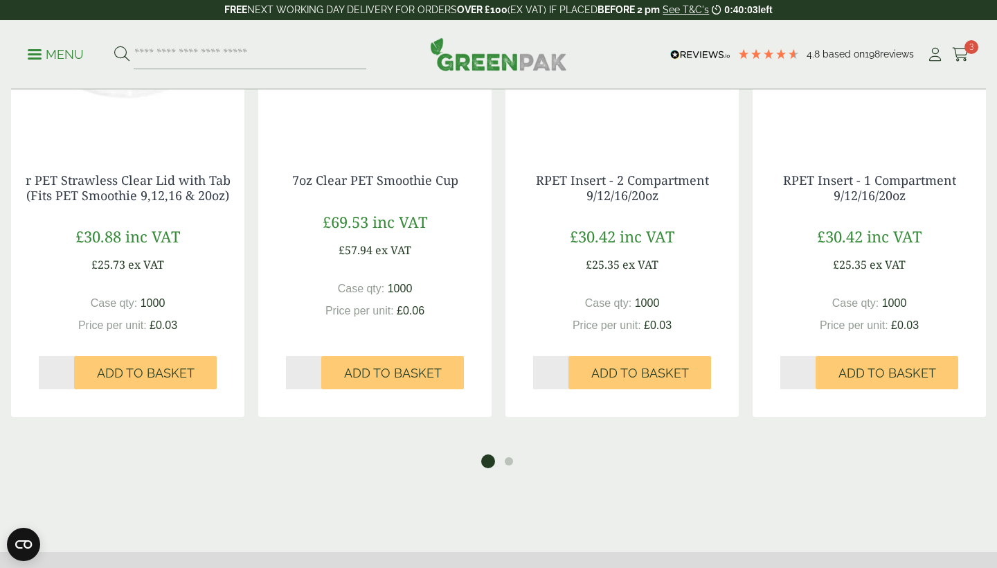
scroll to position [2263, 0]
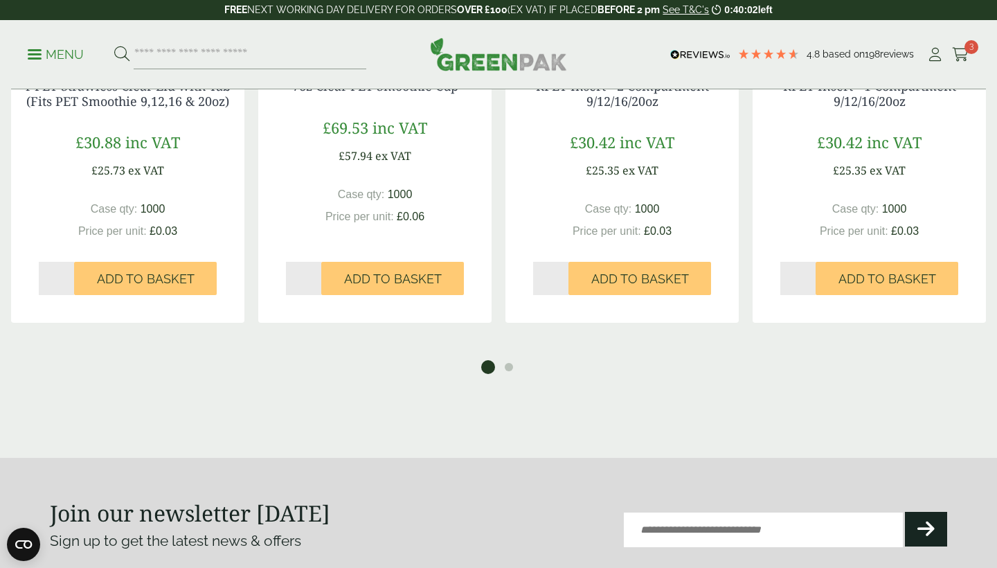
click at [516, 367] on ul "1 2" at bounding box center [498, 364] width 989 height 19
click at [507, 365] on button "2" at bounding box center [509, 367] width 14 height 14
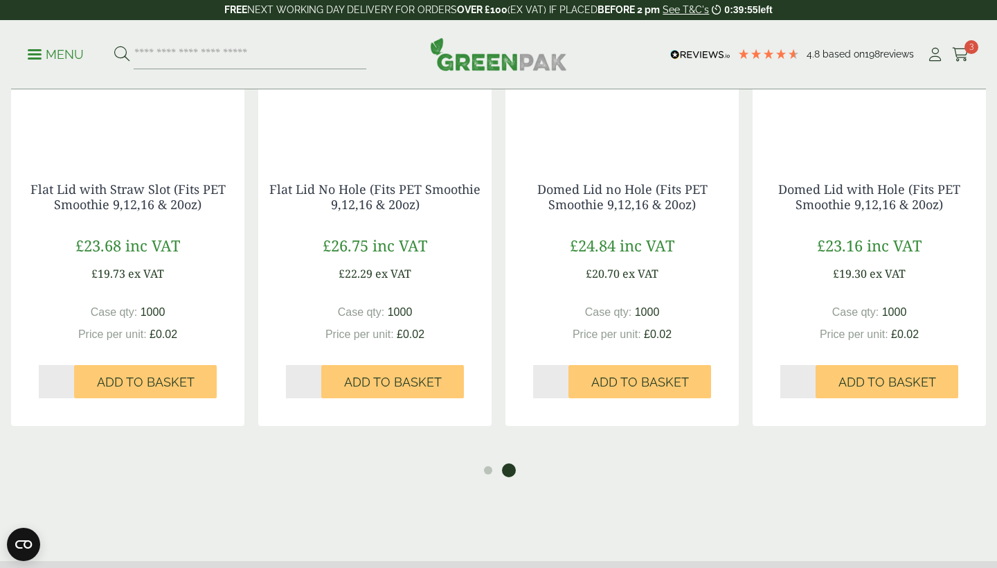
scroll to position [2163, 0]
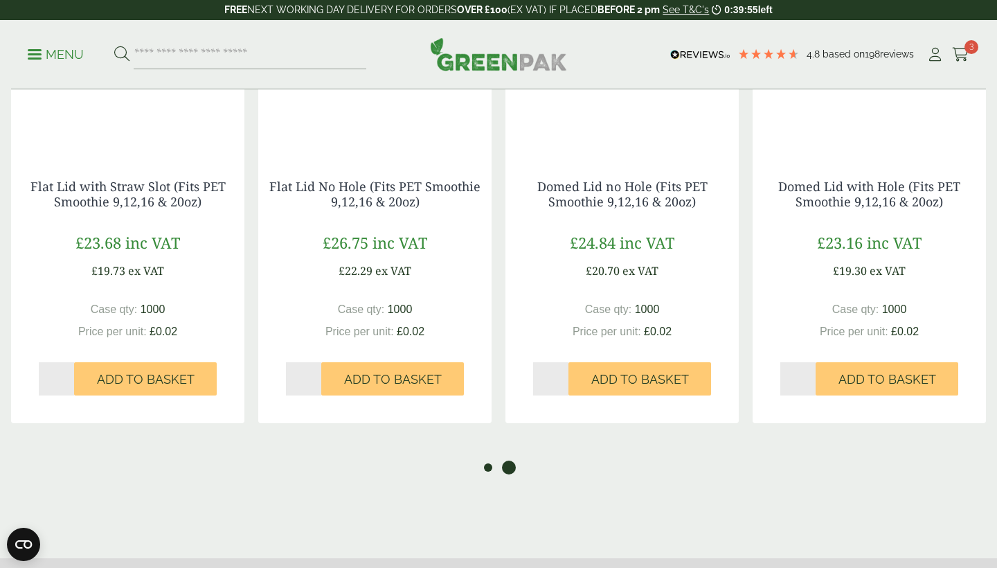
click at [484, 467] on button "1" at bounding box center [488, 467] width 14 height 14
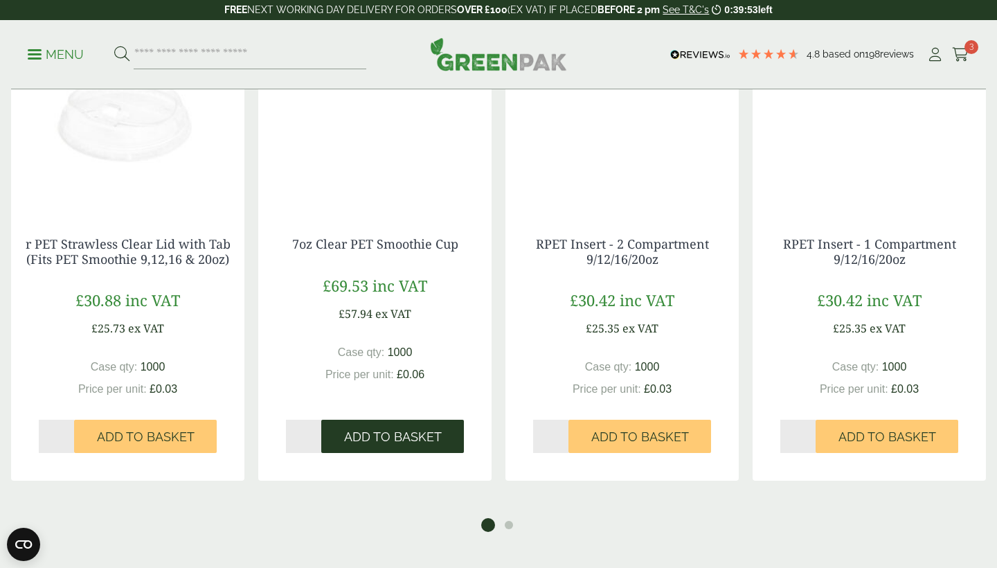
scroll to position [2105, 0]
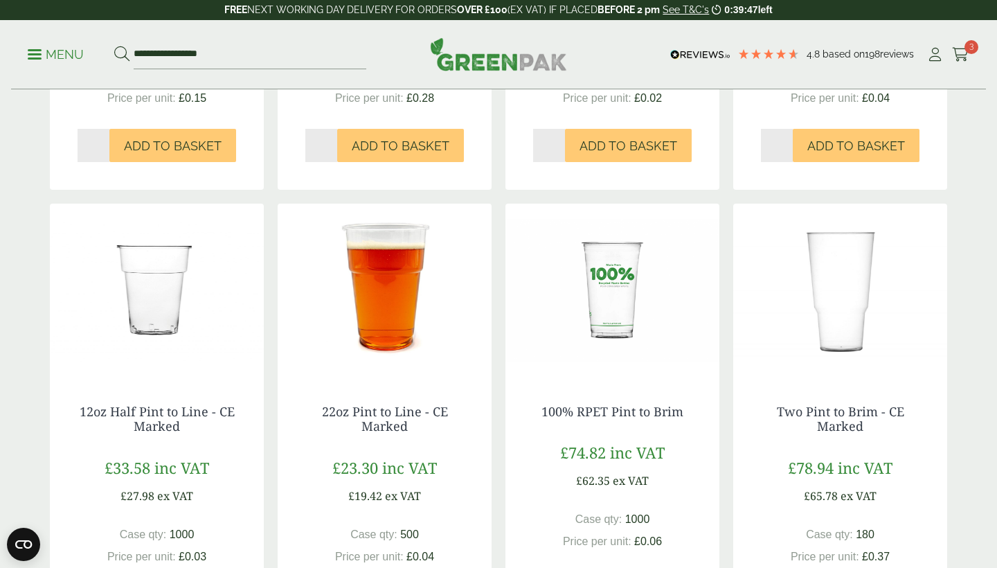
scroll to position [1297, 0]
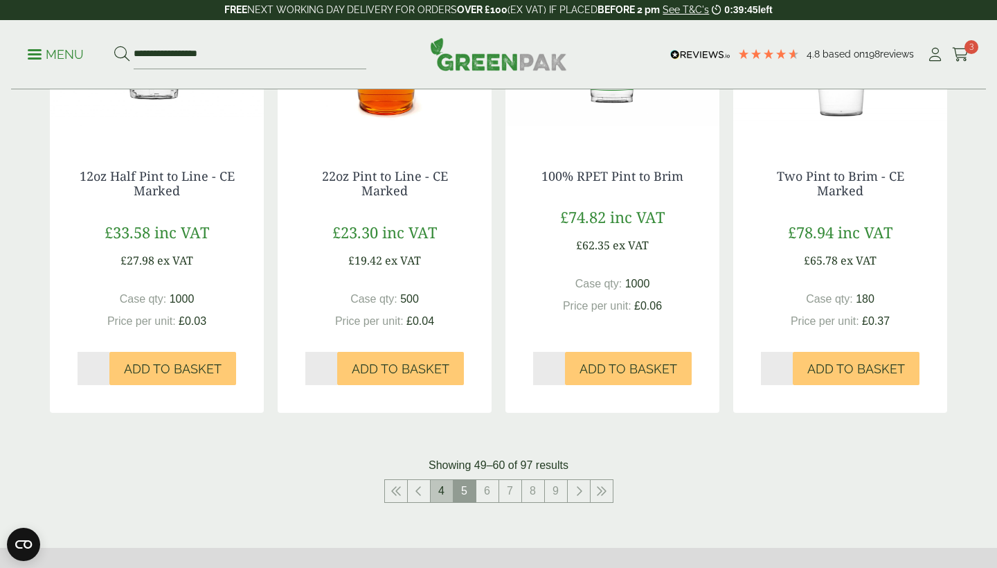
click at [438, 486] on link "4" at bounding box center [442, 491] width 22 height 22
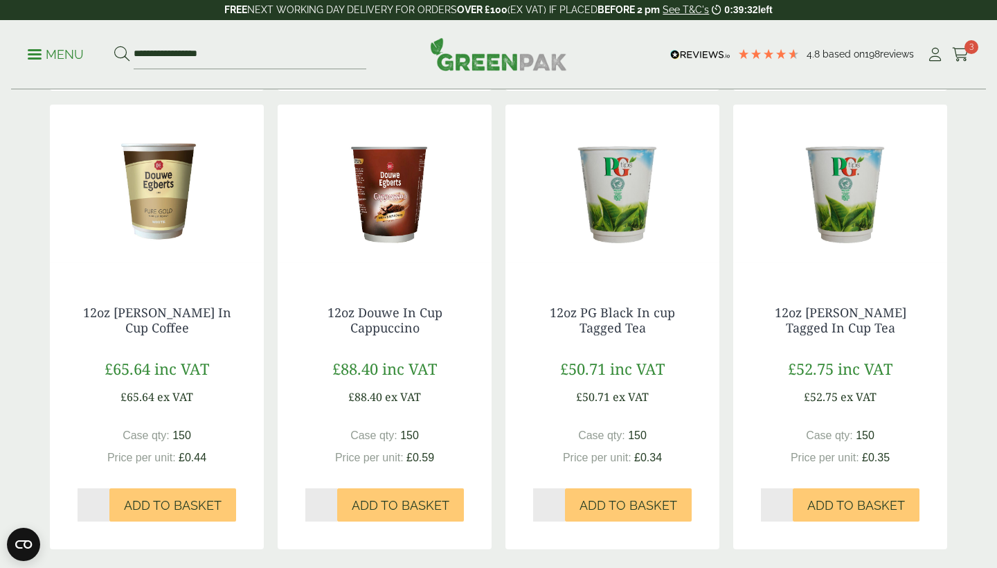
scroll to position [1597, 0]
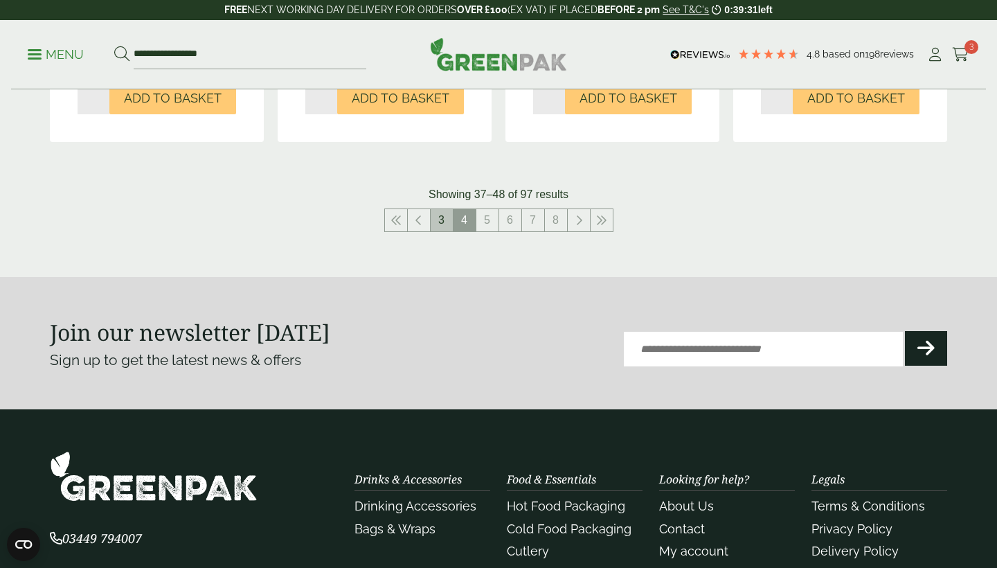
click at [432, 215] on link "3" at bounding box center [442, 220] width 22 height 22
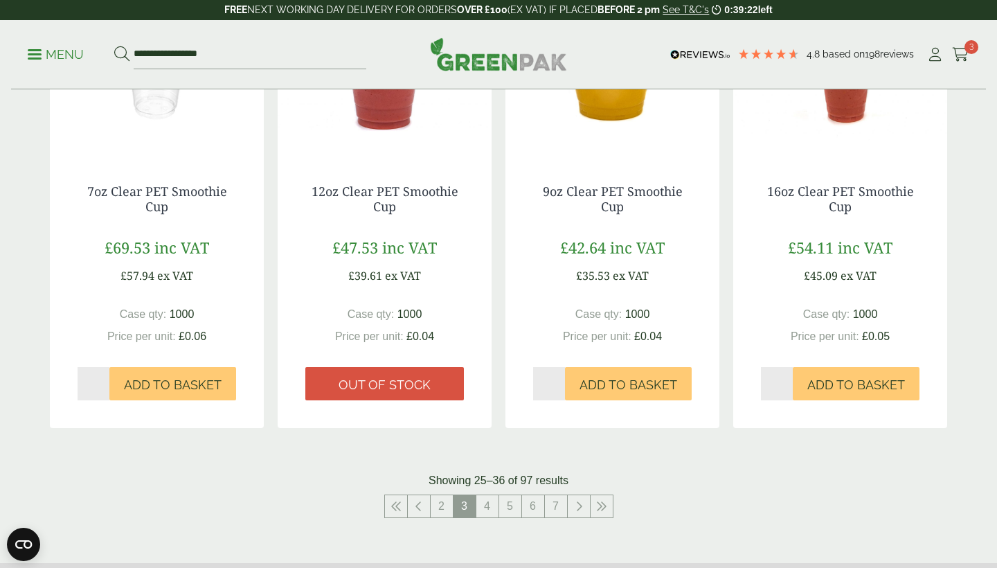
scroll to position [1300, 0]
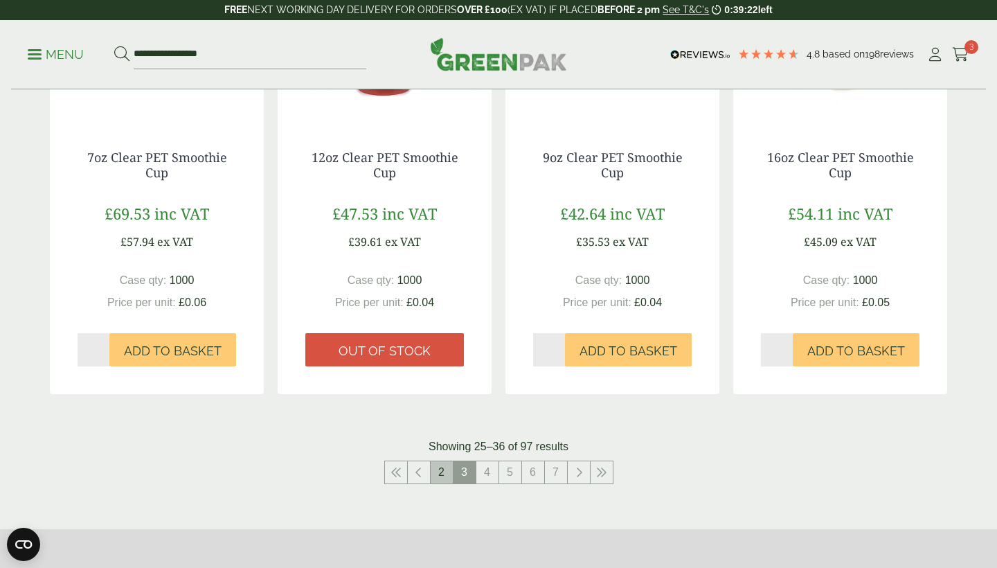
click at [444, 478] on link "2" at bounding box center [442, 472] width 22 height 22
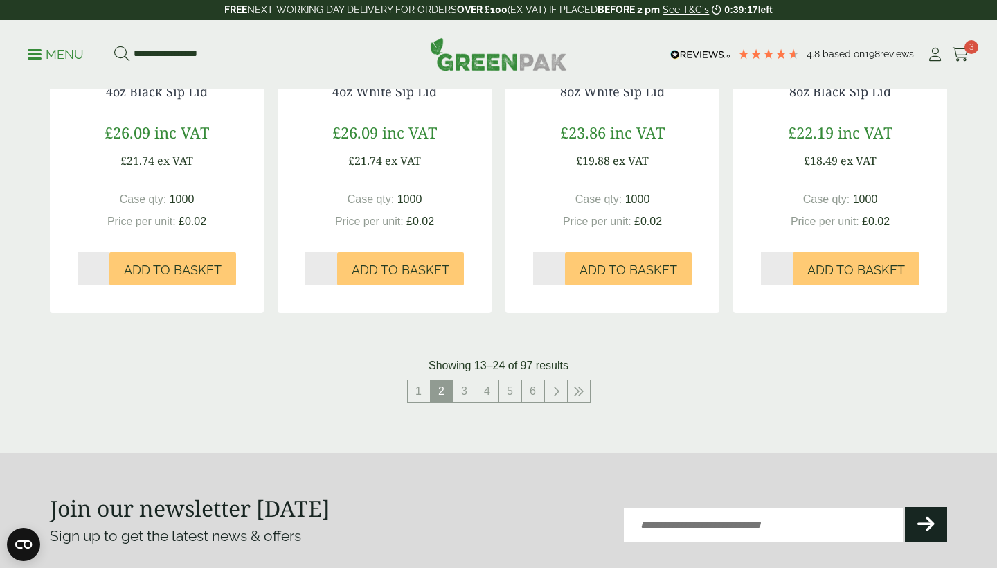
scroll to position [1383, 0]
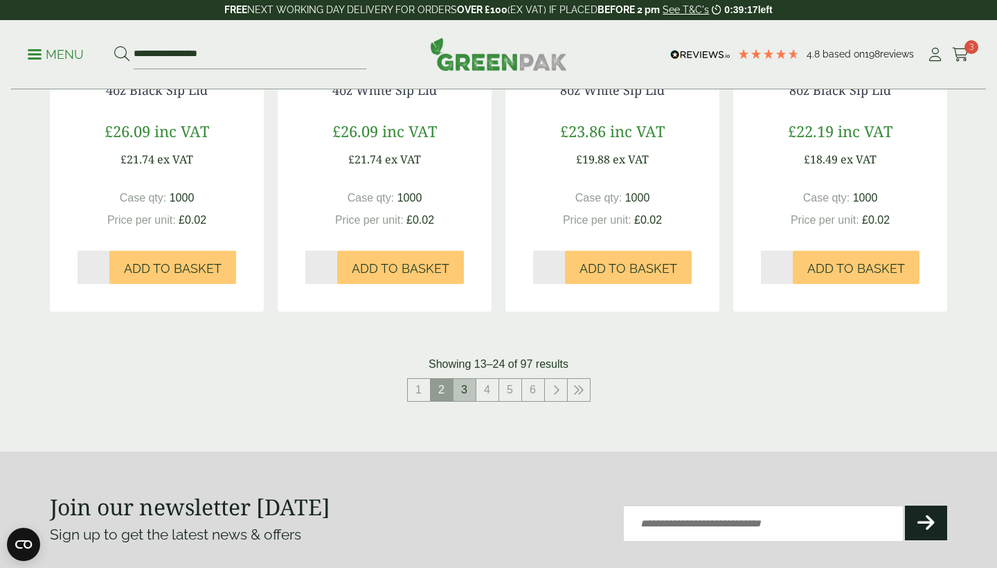
click at [473, 381] on link "3" at bounding box center [464, 390] width 22 height 22
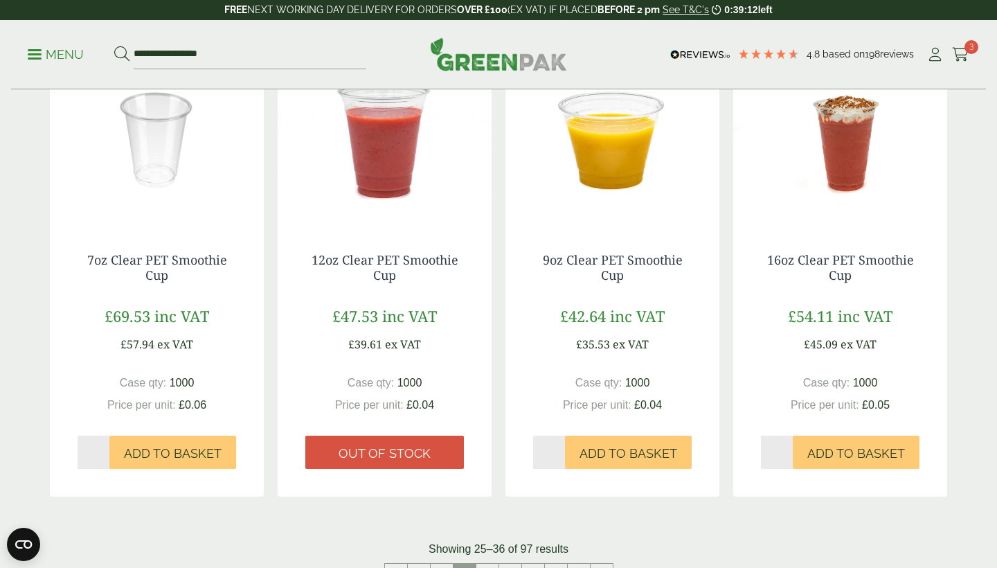
scroll to position [1324, 0]
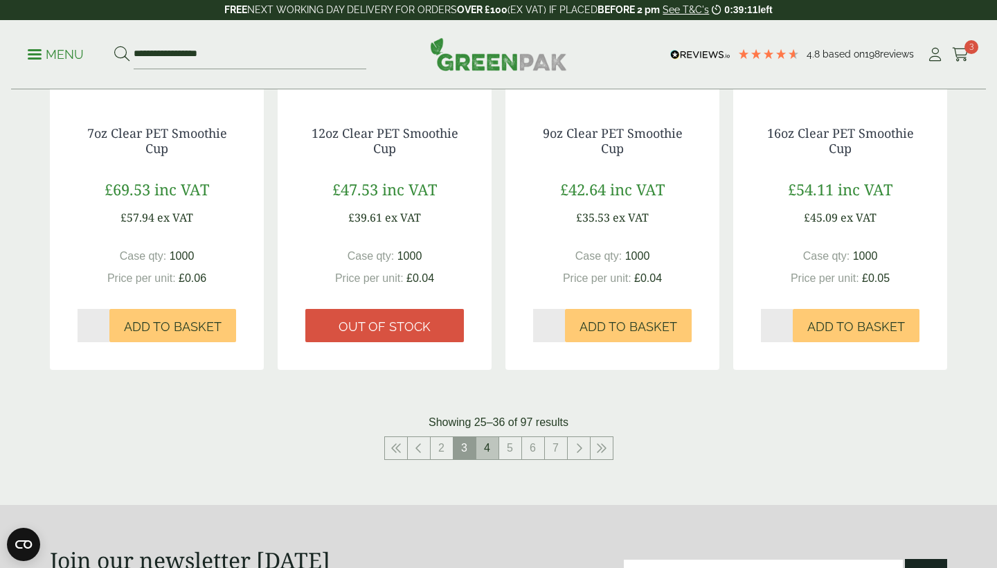
click at [487, 447] on link "4" at bounding box center [487, 448] width 22 height 22
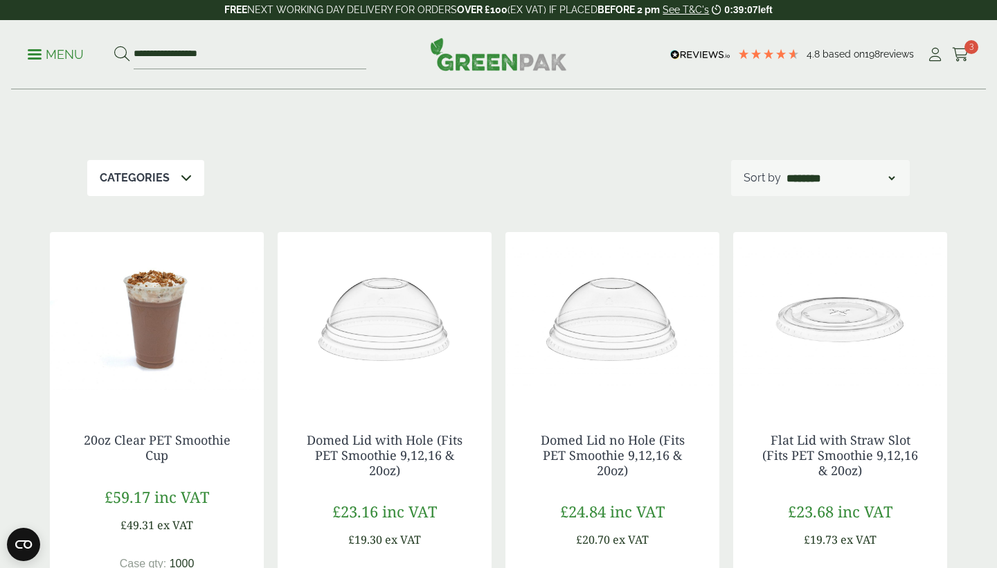
scroll to position [91, 0]
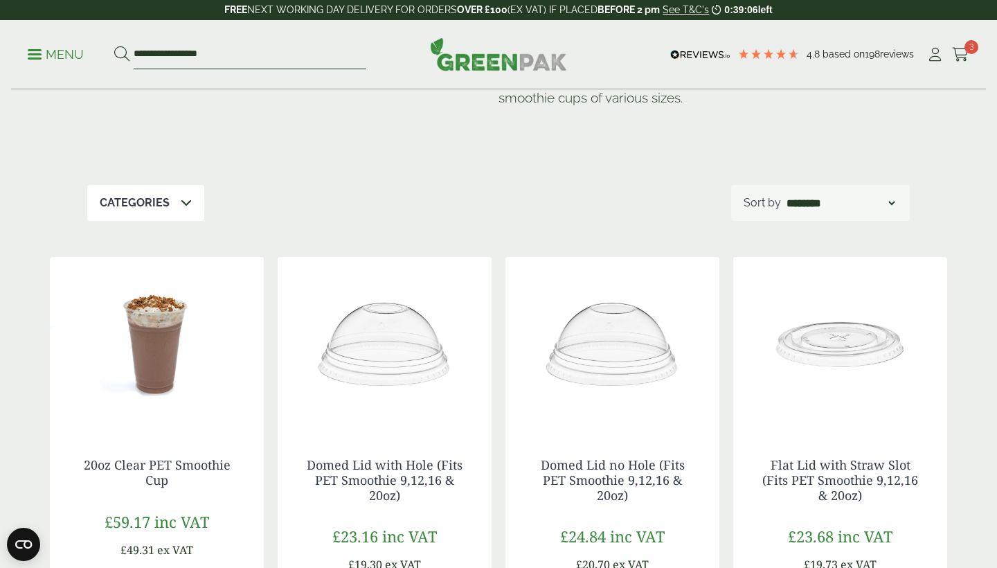
click at [175, 40] on input "**********" at bounding box center [250, 54] width 233 height 29
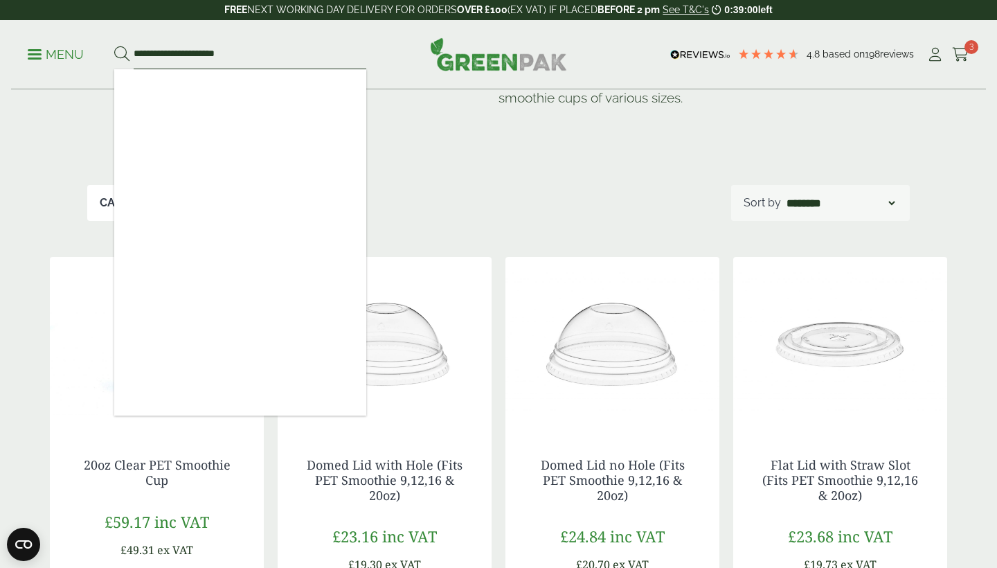
type input "**********"
click at [121, 54] on button at bounding box center [121, 55] width 15 height 18
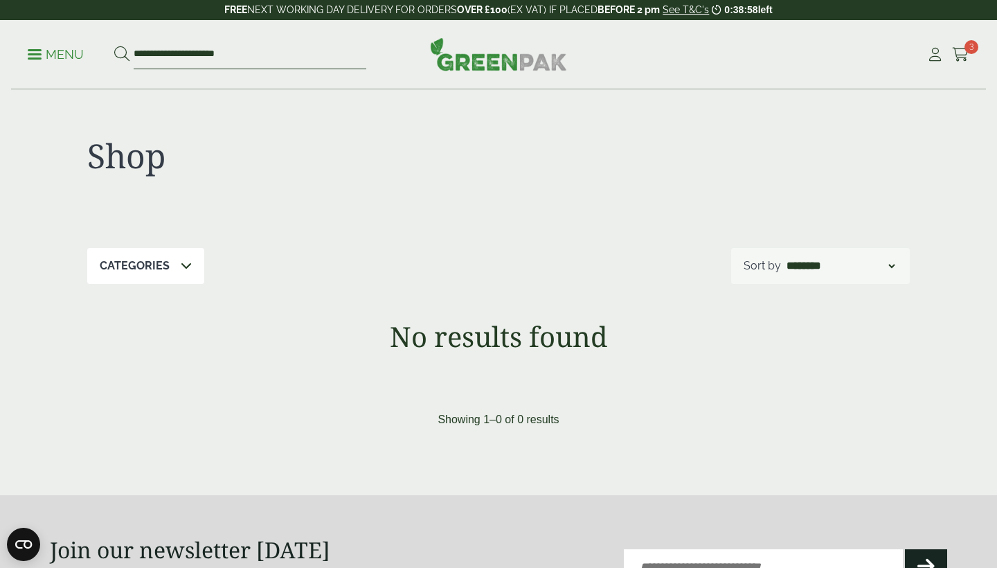
click at [190, 58] on input "**********" at bounding box center [250, 54] width 233 height 29
drag, startPoint x: 180, startPoint y: 57, endPoint x: 747, endPoint y: -1, distance: 569.9
click at [747, 0] on html "FREE NEXT WORKING DAY DELIVERY - See T&C's 0:38:57 left FREE NEXT WORKING DAY D…" at bounding box center [498, 497] width 997 height 1001
drag, startPoint x: 247, startPoint y: 51, endPoint x: 172, endPoint y: 58, distance: 75.2
click at [172, 58] on input "**********" at bounding box center [250, 54] width 233 height 29
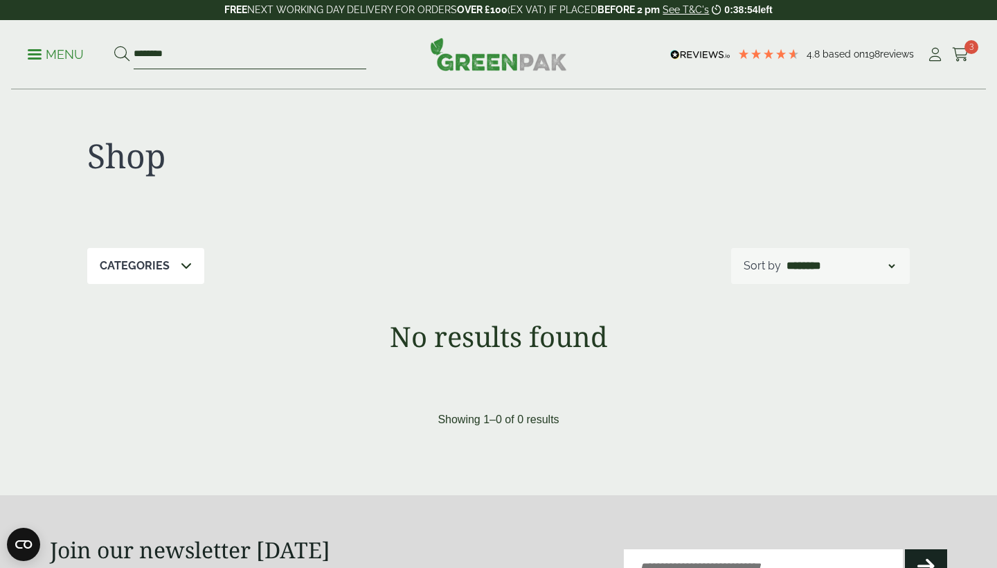
type input "********"
click at [121, 54] on button at bounding box center [121, 55] width 15 height 18
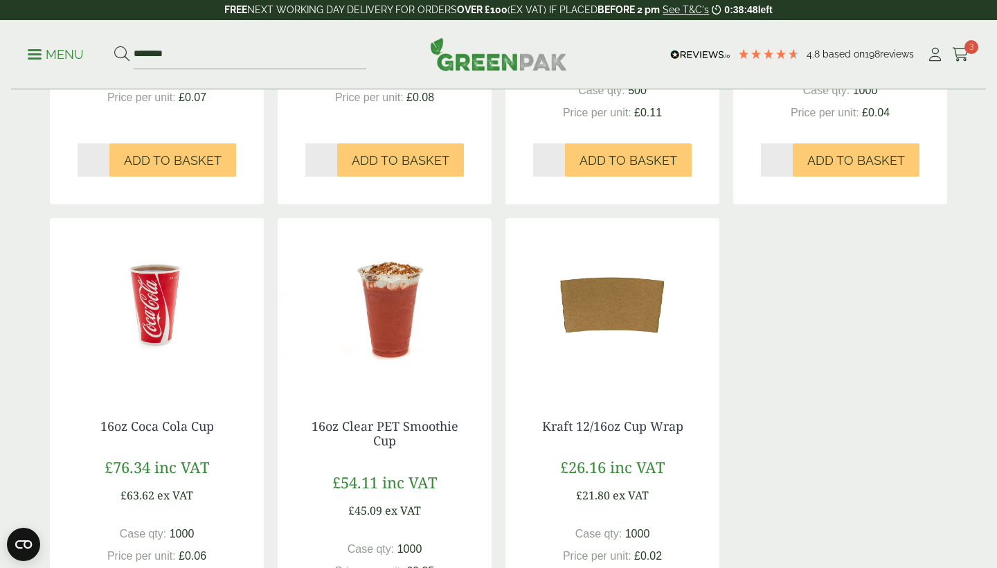
scroll to position [806, 0]
